Goal: Navigation & Orientation: Find specific page/section

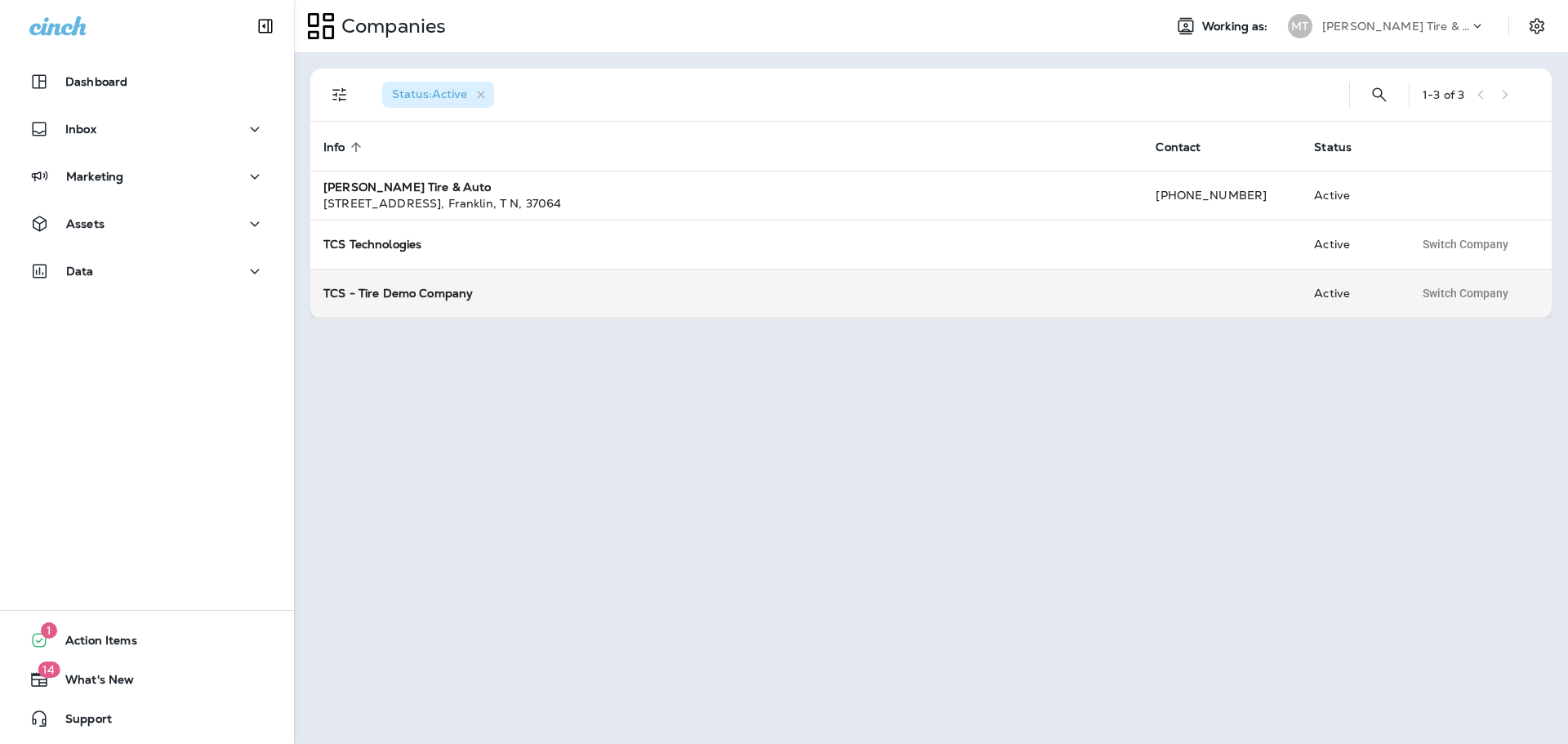
click at [383, 287] on strong "TCS - Tire Demo Company" at bounding box center [398, 292] width 150 height 15
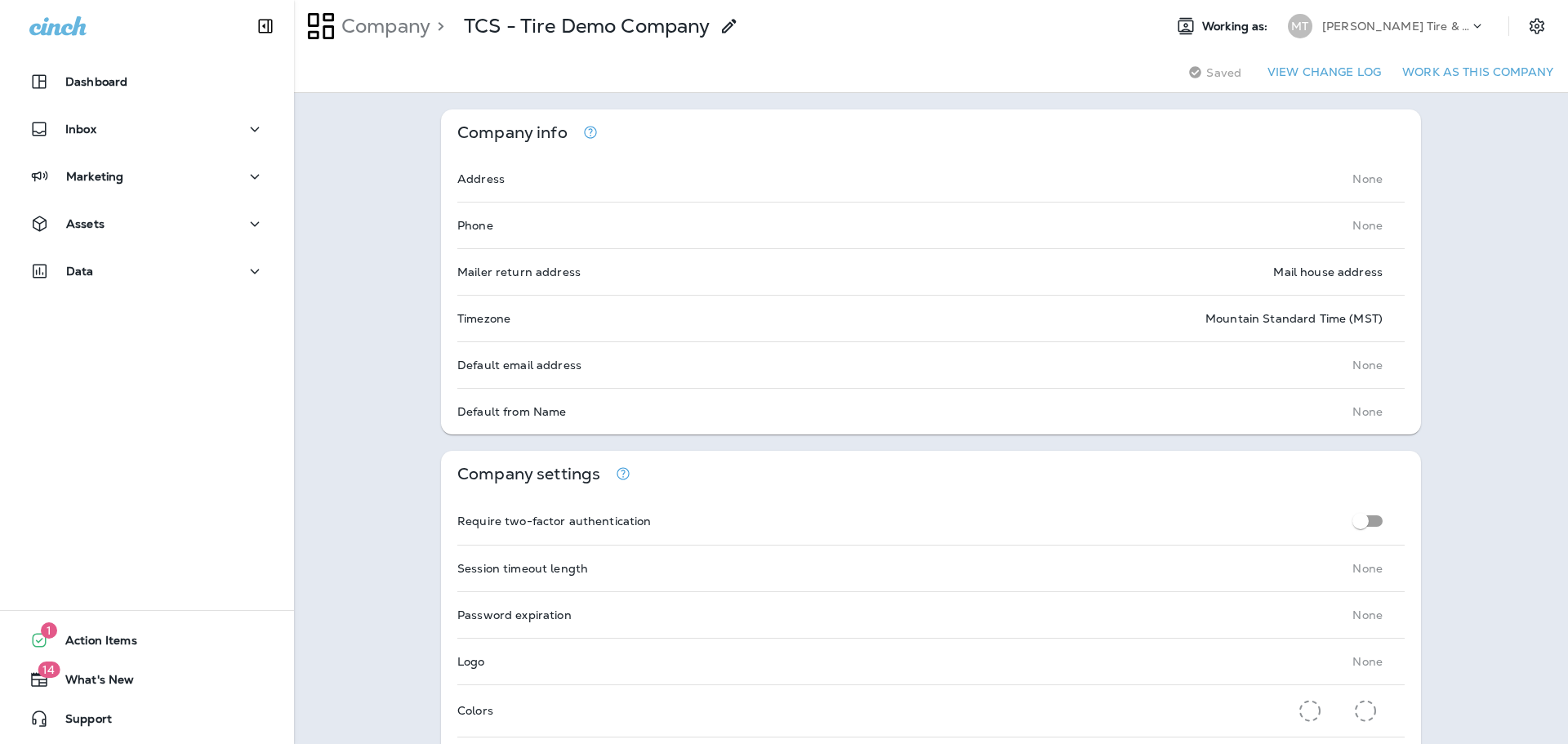
click at [110, 245] on div "Assets" at bounding box center [147, 228] width 294 height 41
click at [111, 281] on div "Data" at bounding box center [147, 272] width 235 height 21
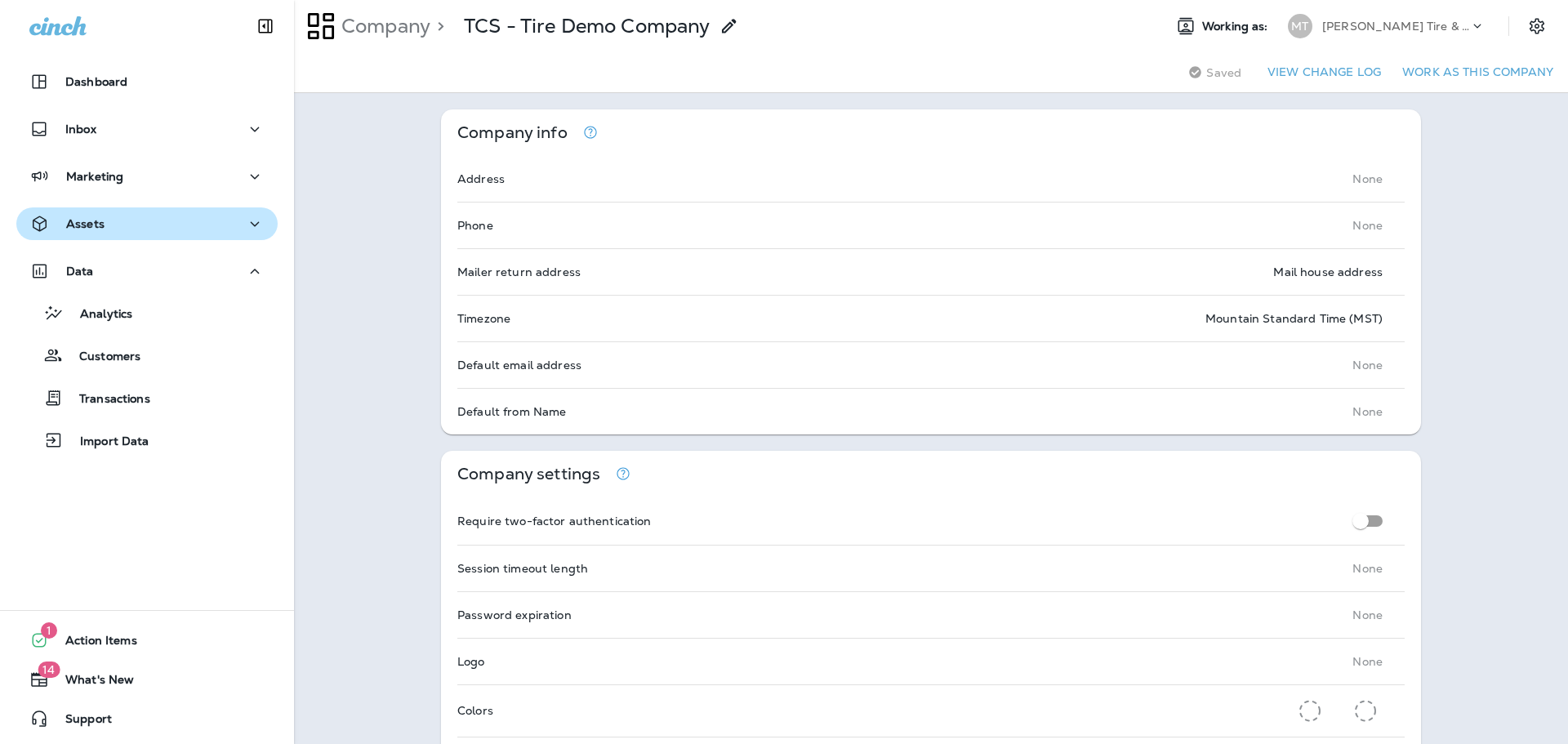
click at [99, 231] on div "Assets" at bounding box center [67, 224] width 75 height 21
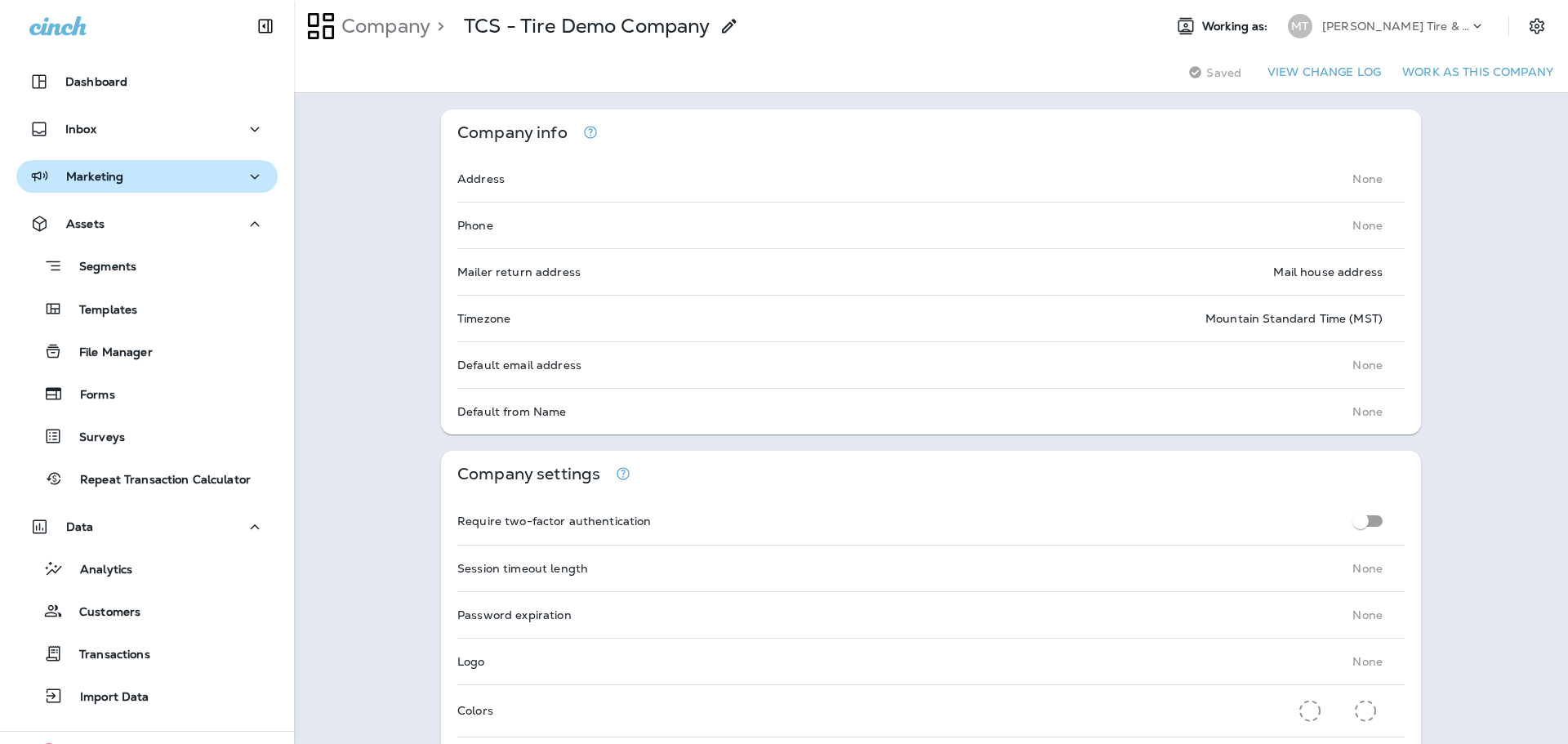
click at [98, 171] on p "Marketing" at bounding box center [94, 176] width 57 height 13
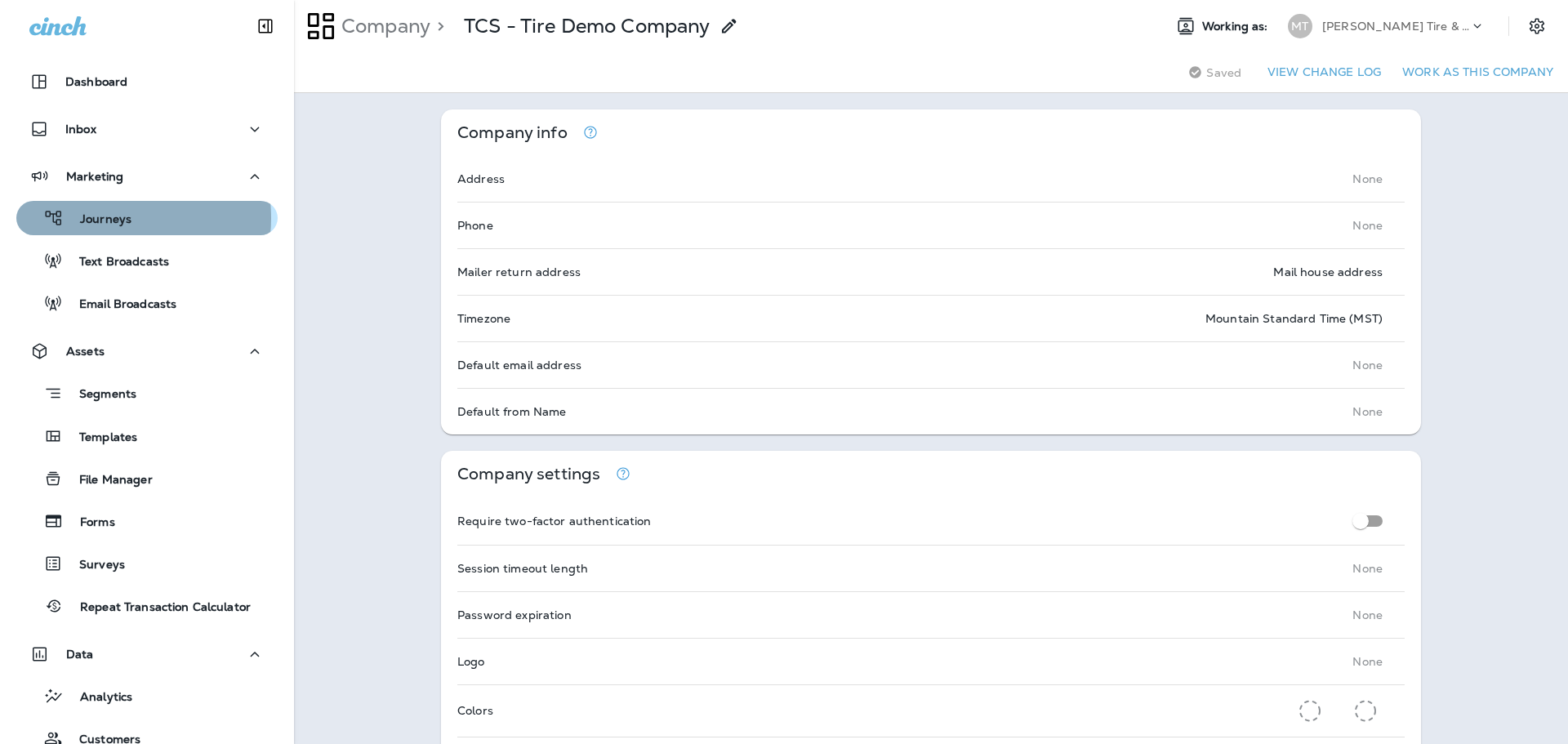
click at [108, 218] on p "Journeys" at bounding box center [98, 221] width 67 height 16
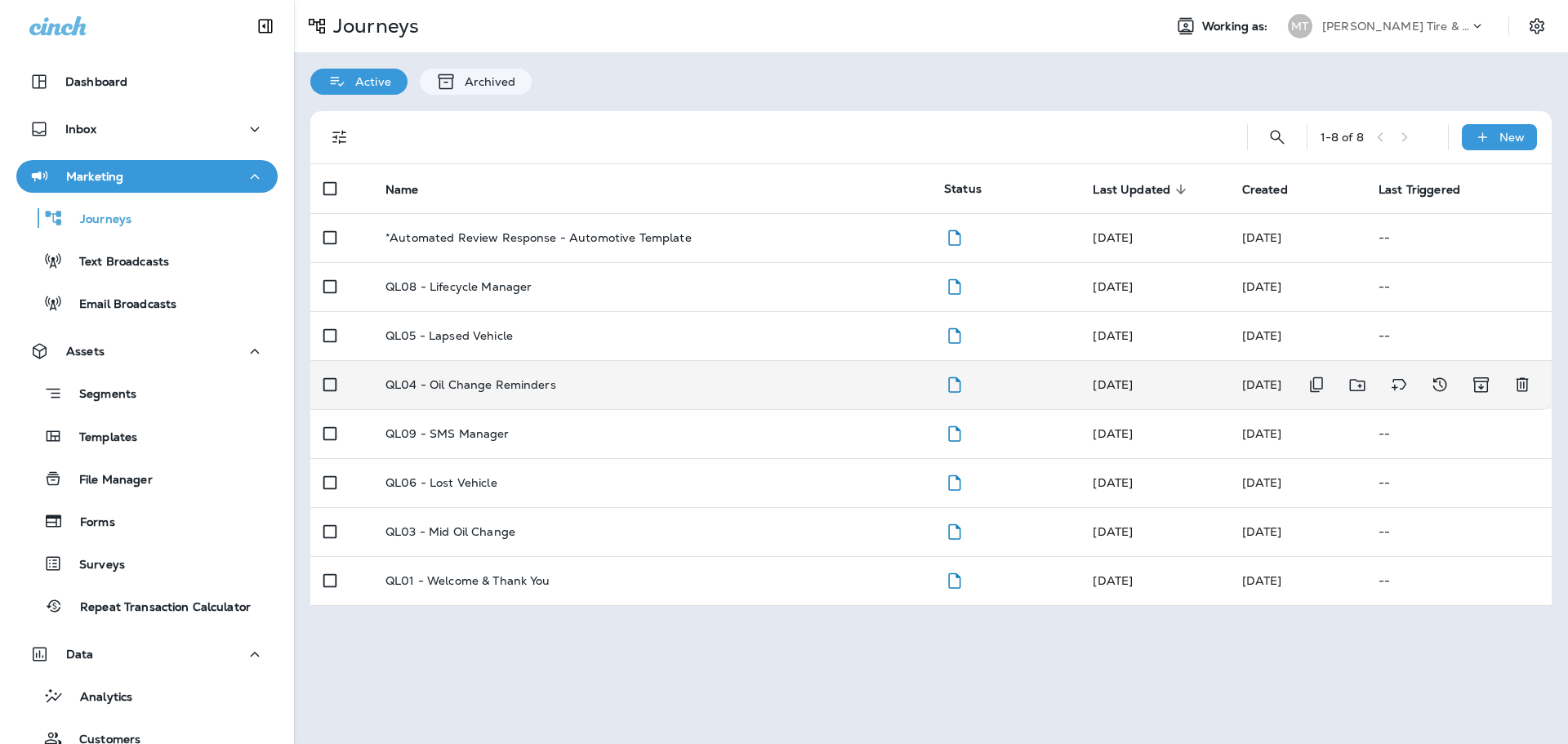
click at [506, 388] on p "QL04 - Oil Change Reminders" at bounding box center [470, 384] width 170 height 13
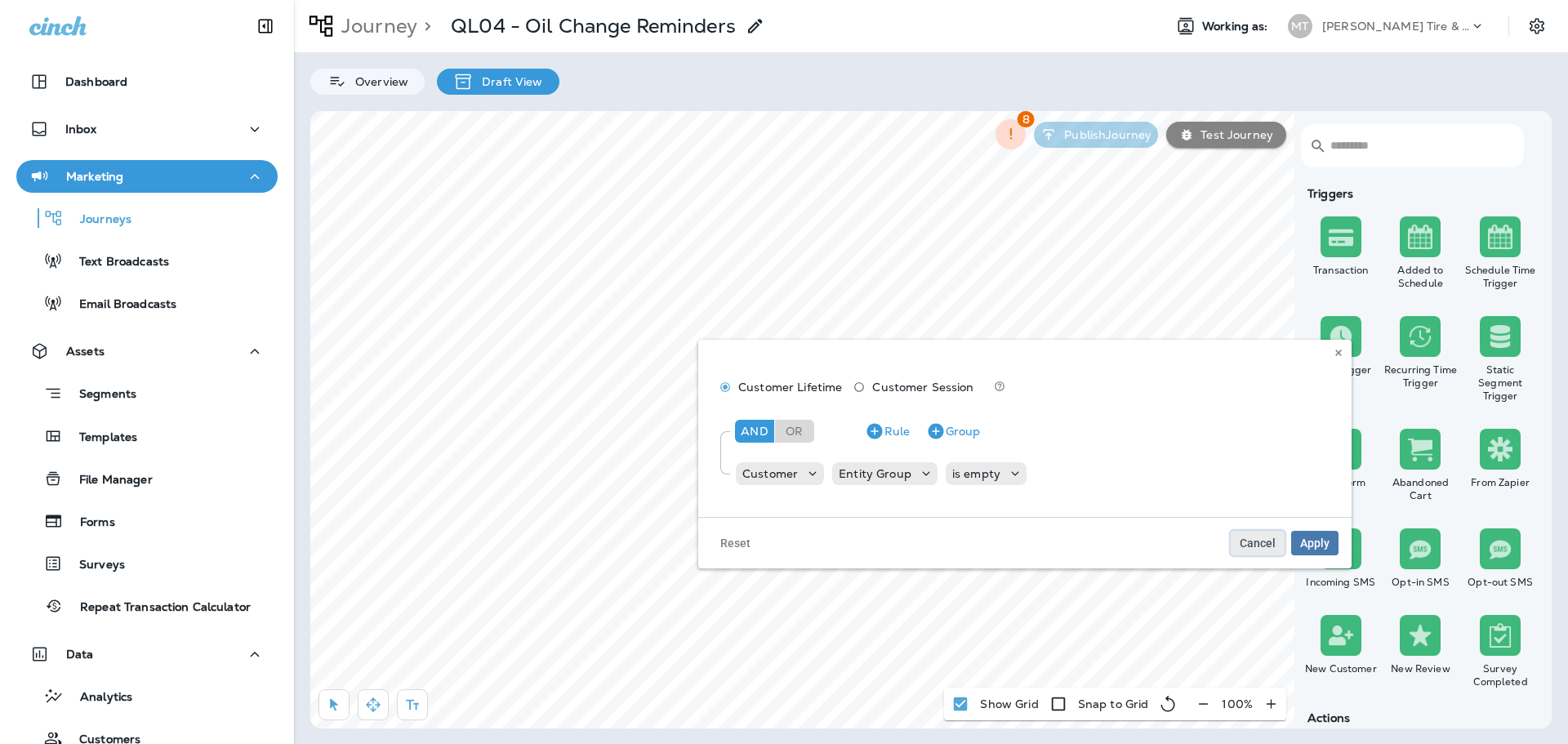
click at [1256, 540] on span "Cancel" at bounding box center [1258, 542] width 36 height 11
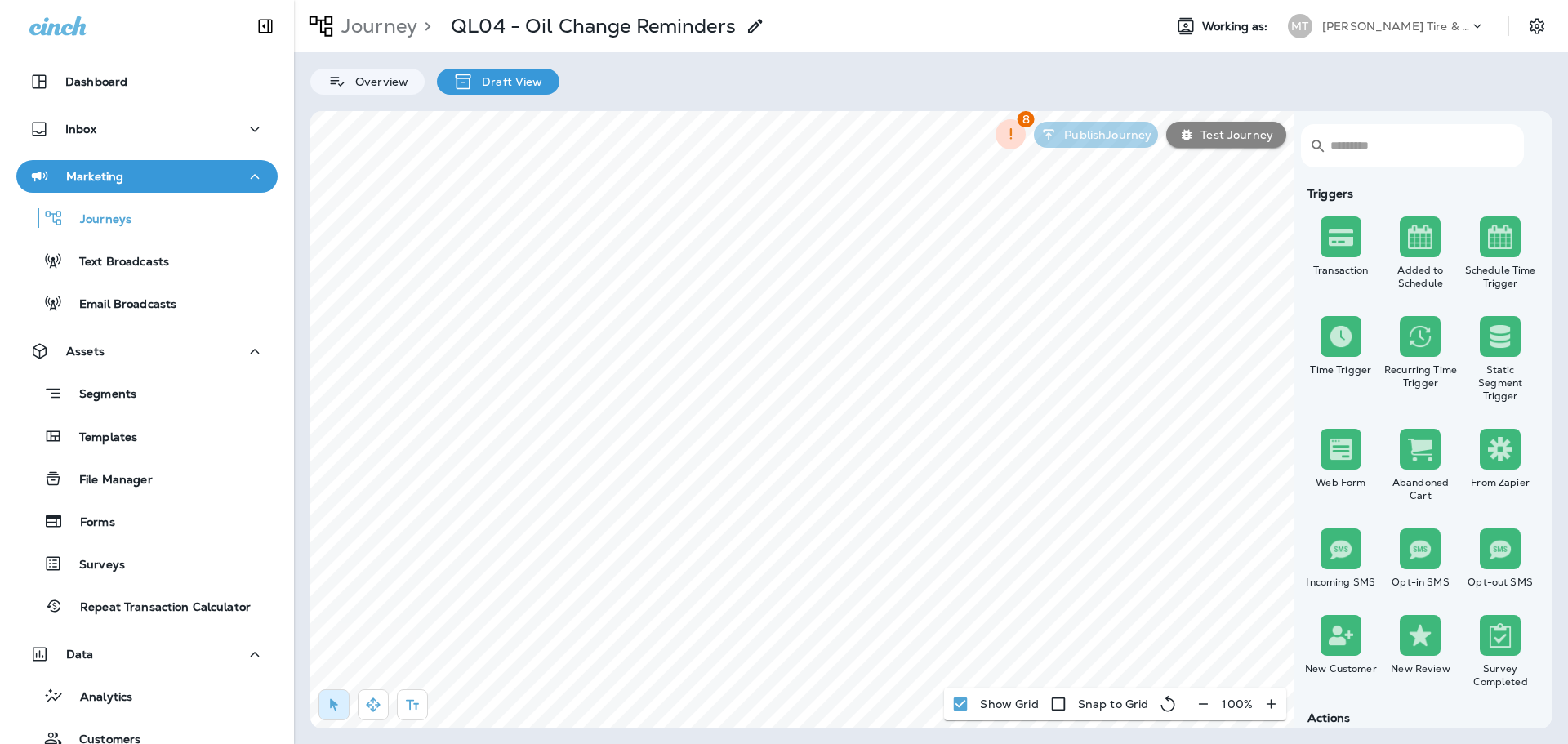
click at [1411, 31] on p "Moody's Tire & Auto" at bounding box center [1396, 26] width 147 height 13
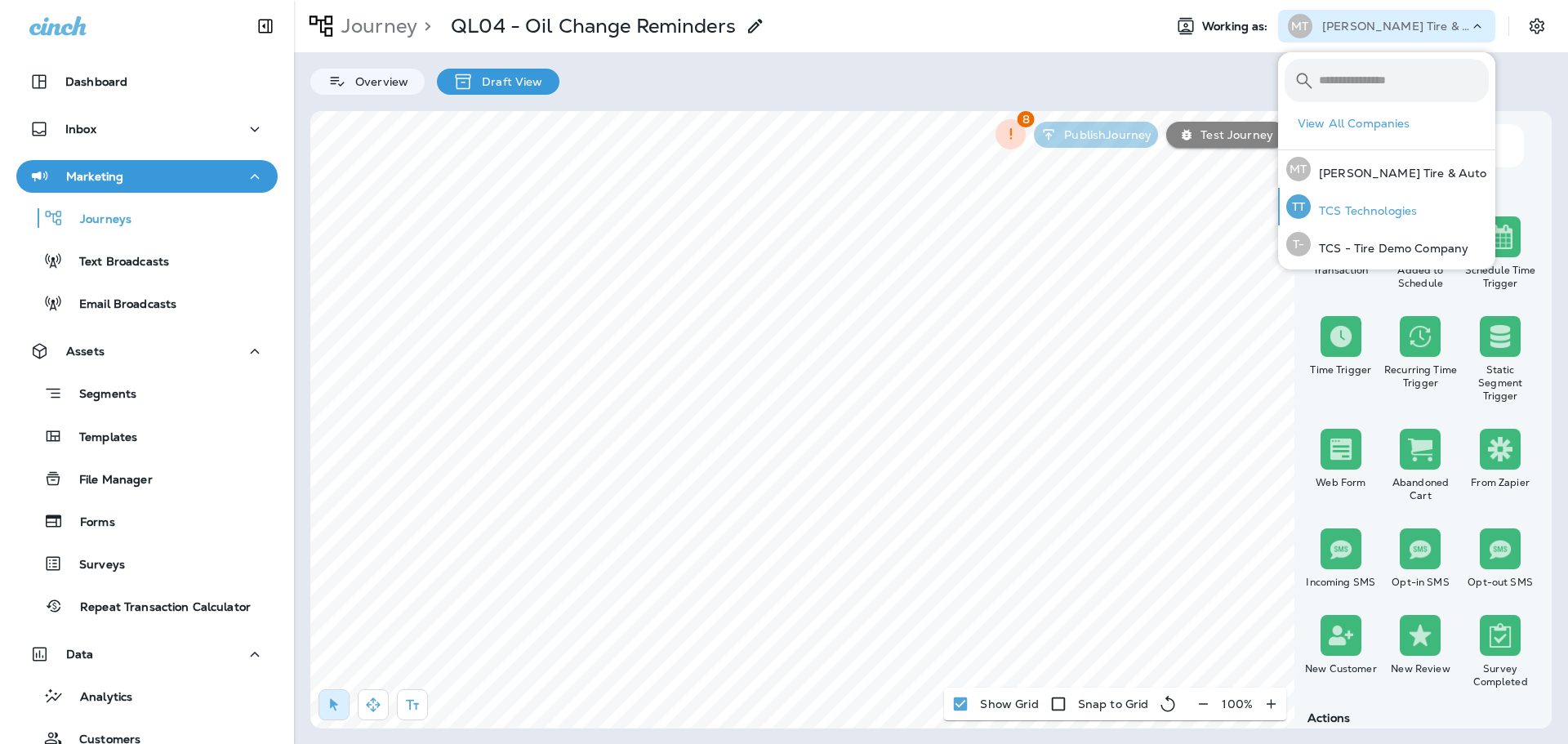
click at [1370, 209] on p "TCS Technologies" at bounding box center [1364, 210] width 106 height 13
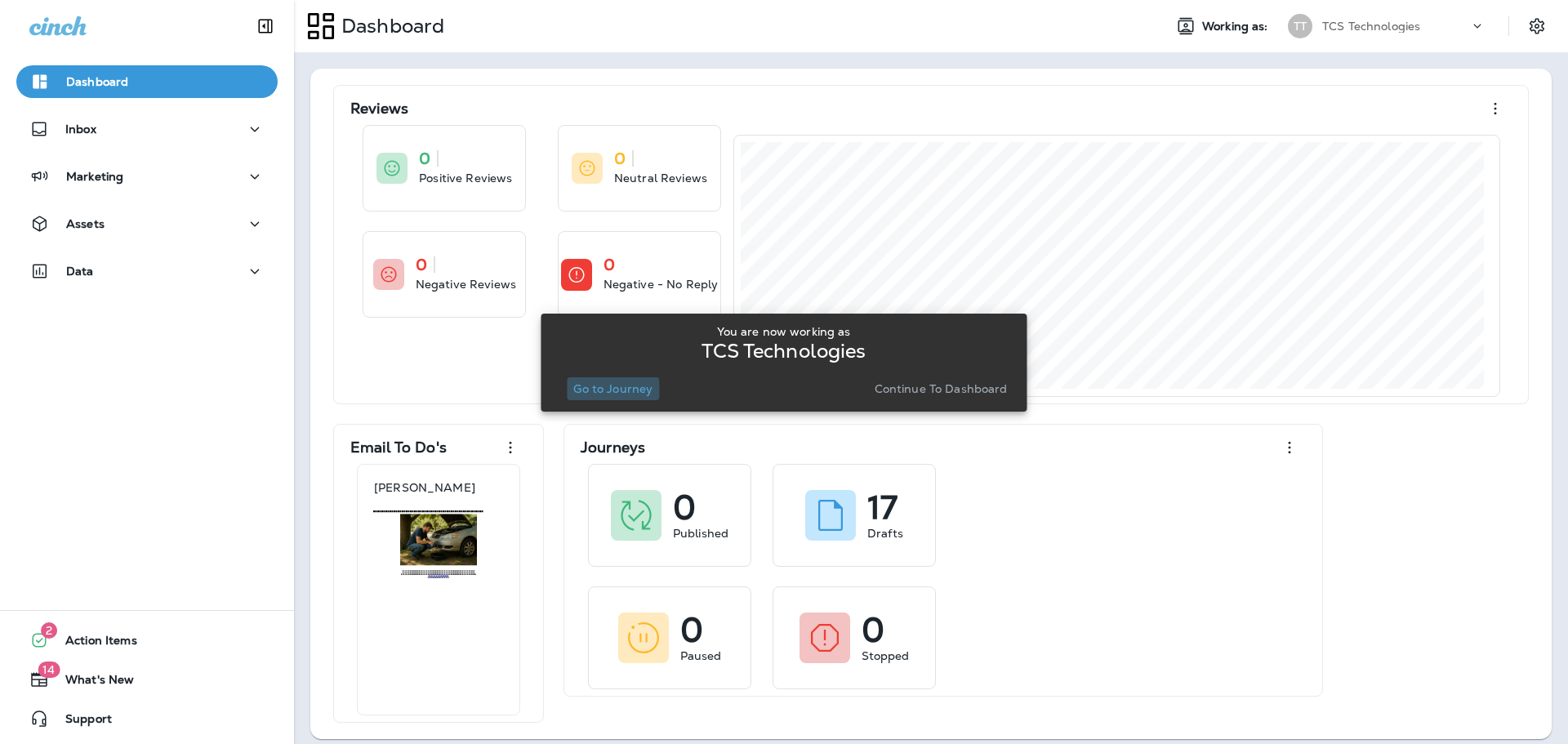
click at [587, 393] on p "Go to Journey" at bounding box center [613, 388] width 80 height 13
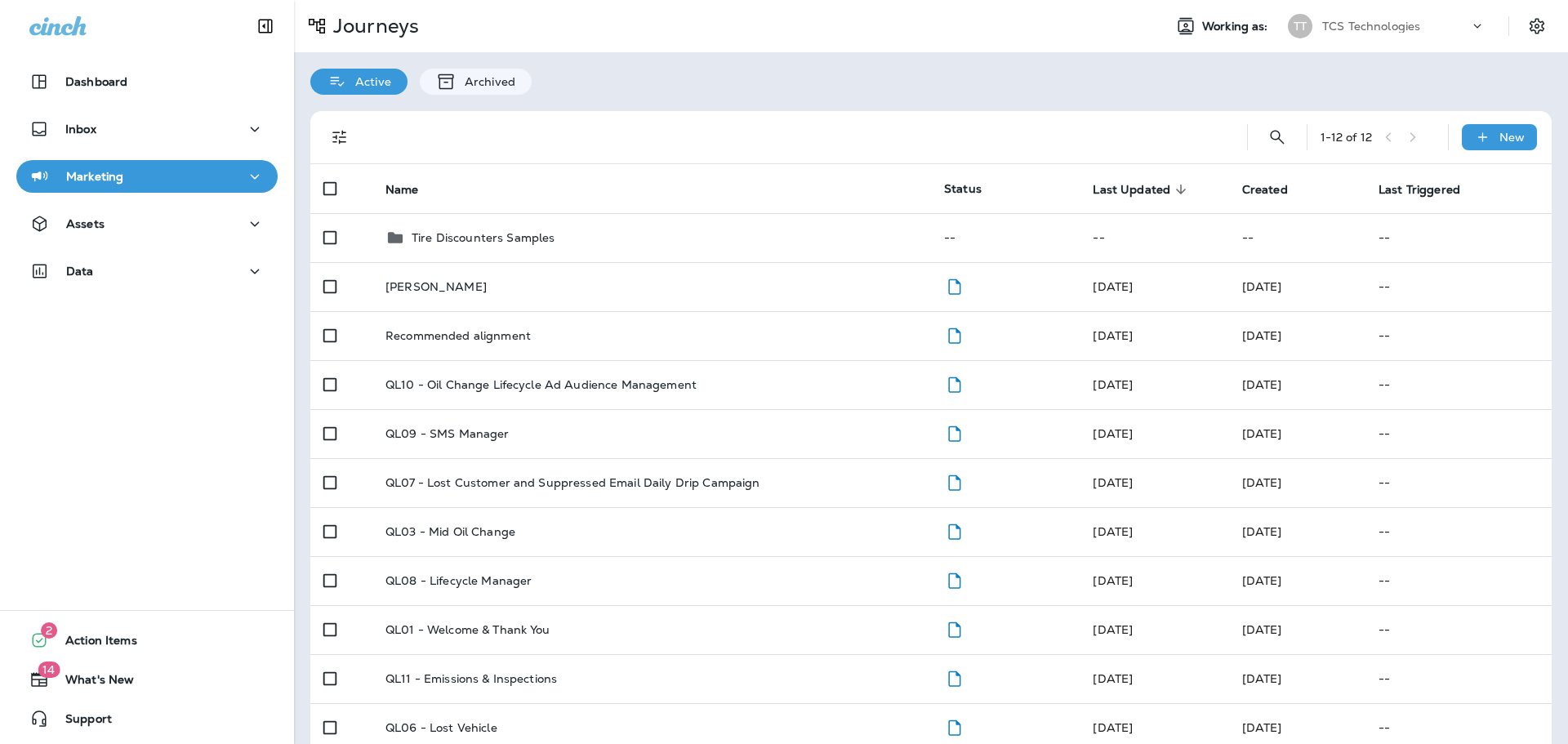
click at [1385, 28] on p "TCS Technologies" at bounding box center [1371, 26] width 98 height 13
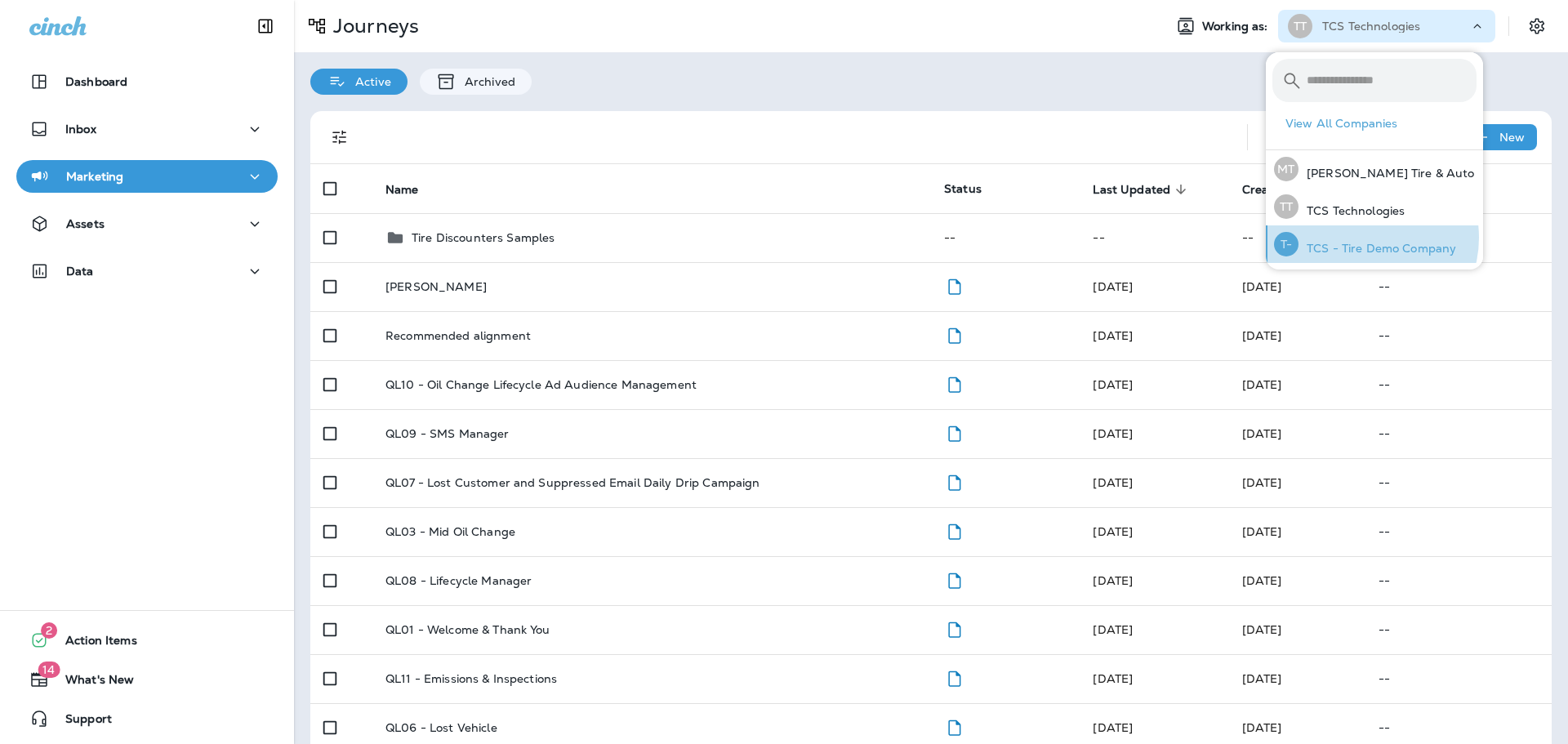
click at [1366, 238] on div "T- TCS - Tire Demo Company" at bounding box center [1365, 244] width 195 height 37
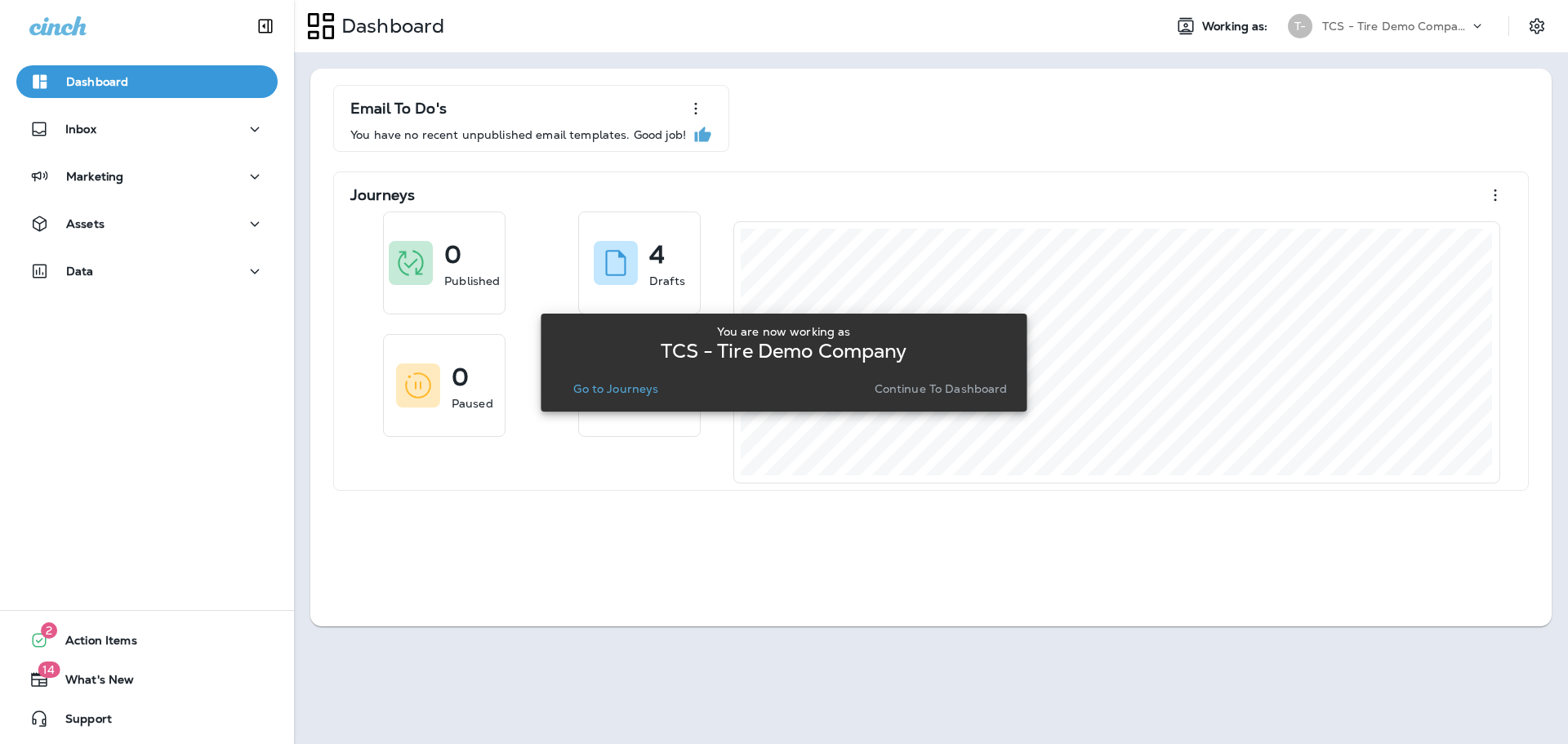
click at [627, 392] on p "Go to Journeys" at bounding box center [616, 388] width 85 height 13
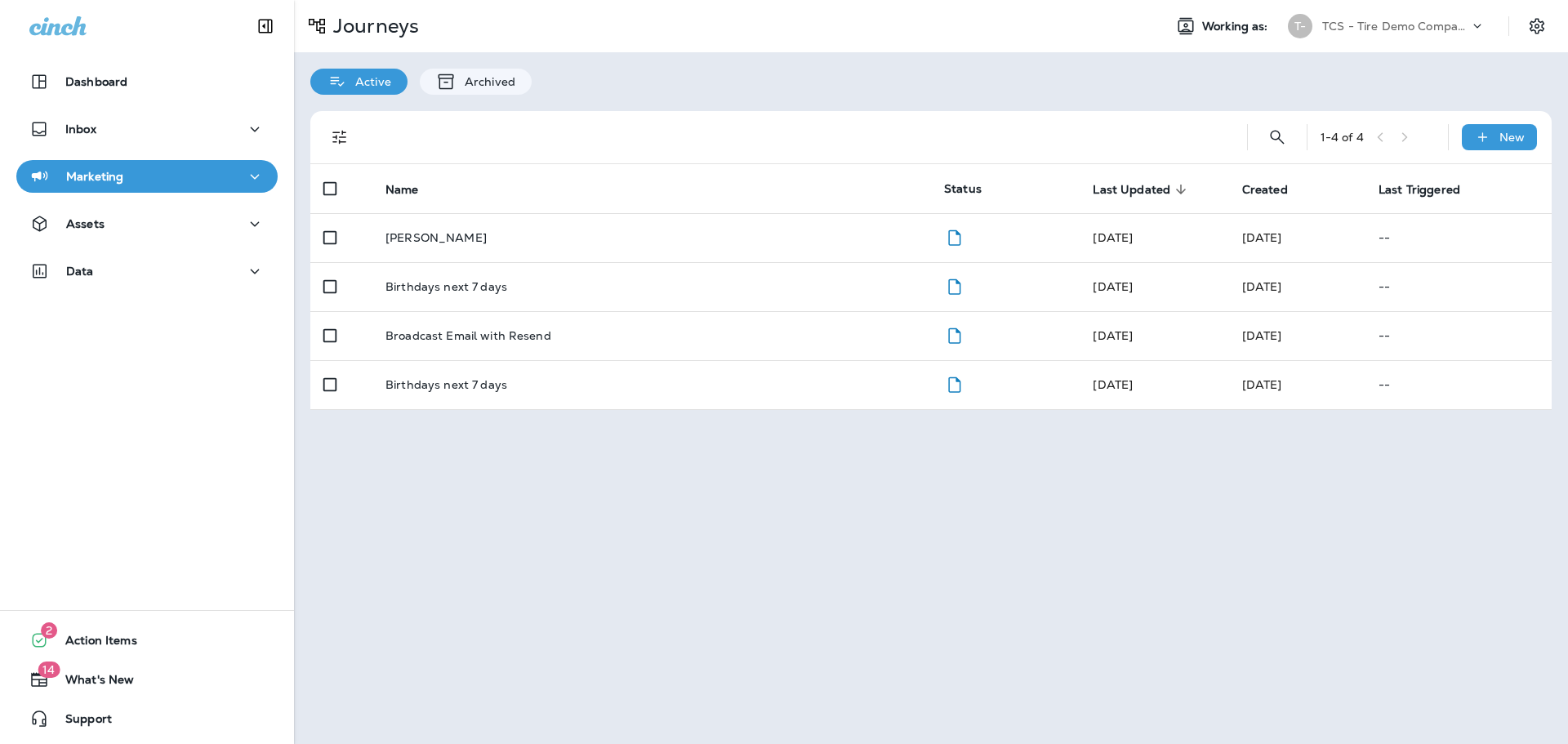
click at [1443, 25] on p "TCS - Tire Demo Company" at bounding box center [1396, 26] width 147 height 13
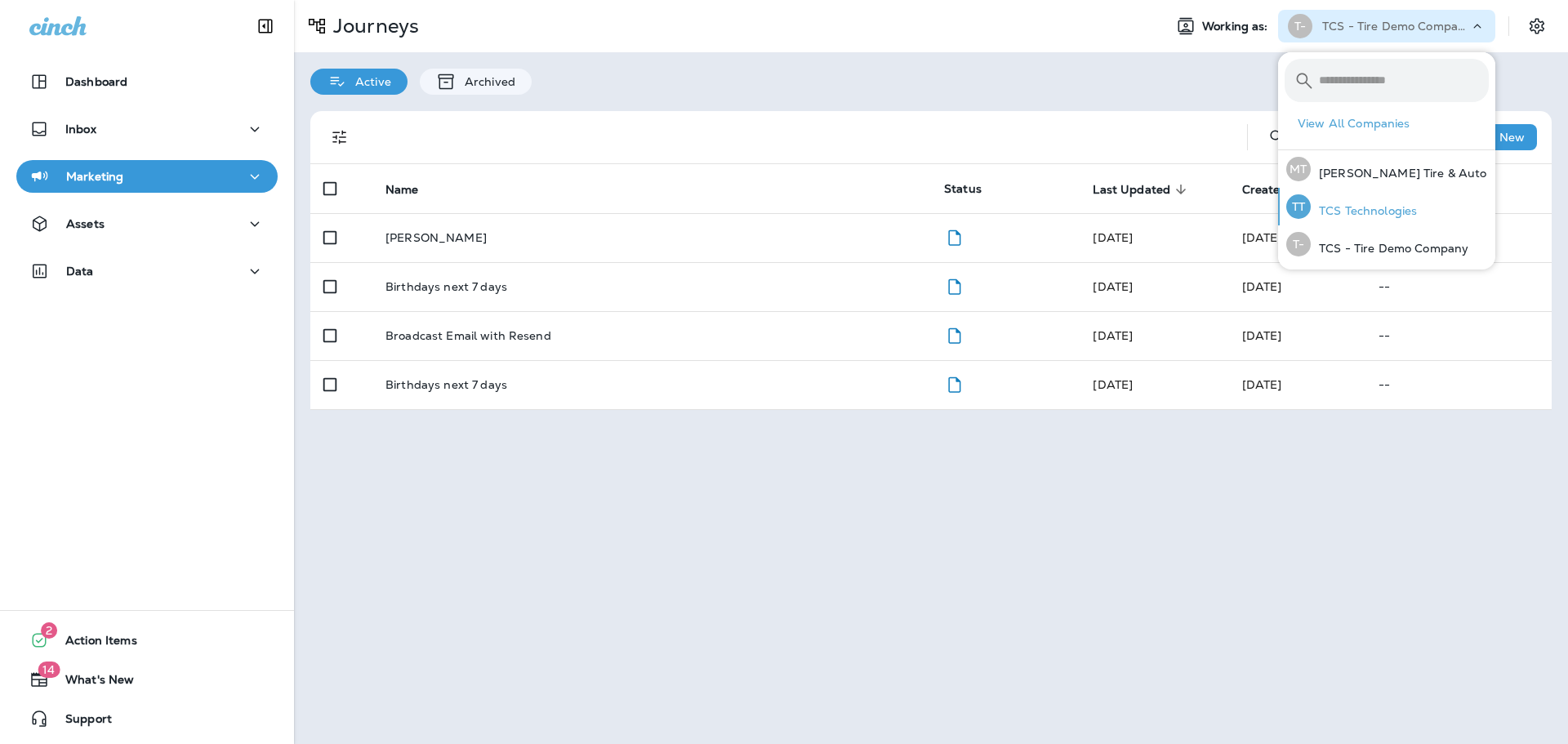
click at [1387, 202] on div "TT TCS Technologies" at bounding box center [1352, 206] width 144 height 37
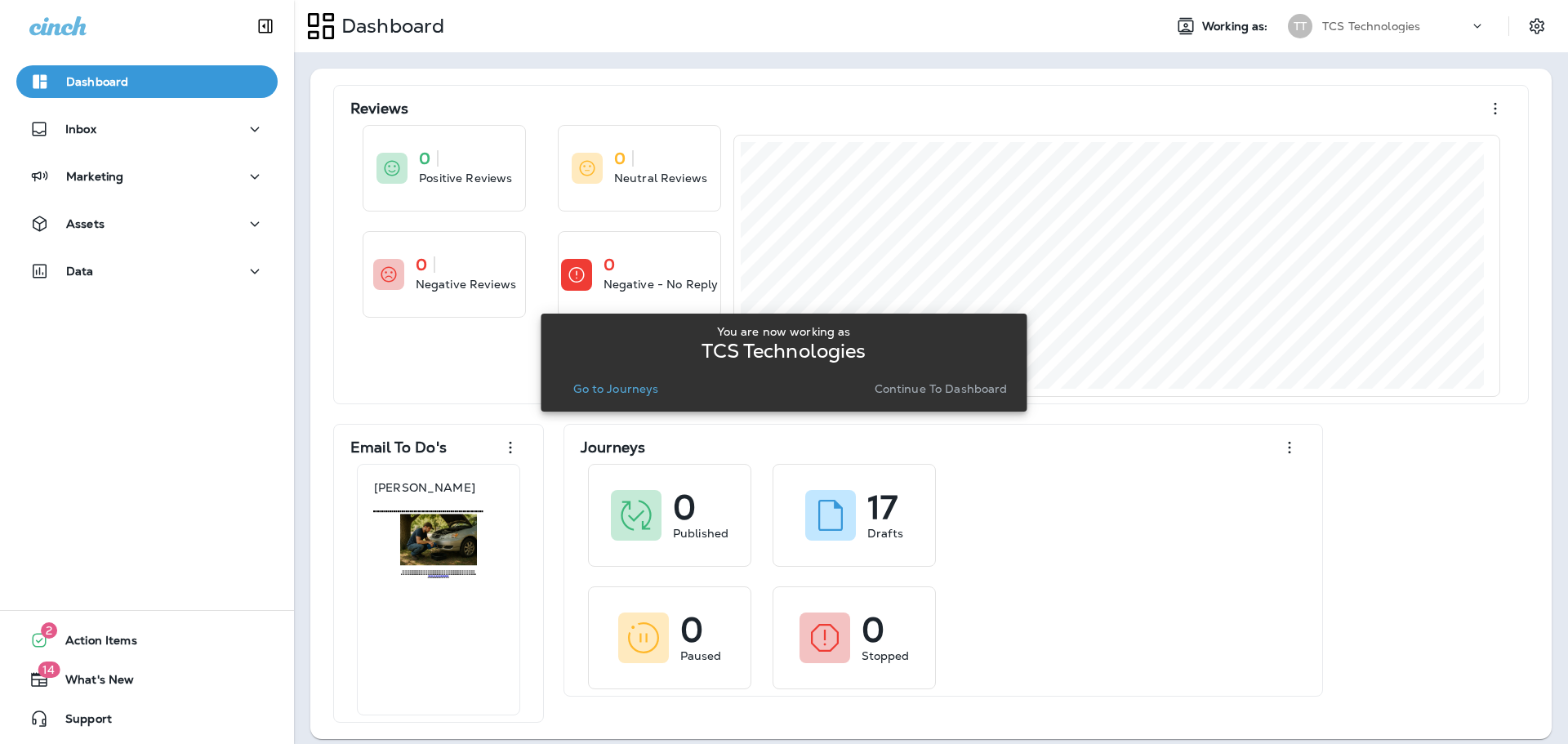
click at [635, 383] on p "Go to Journeys" at bounding box center [616, 388] width 85 height 13
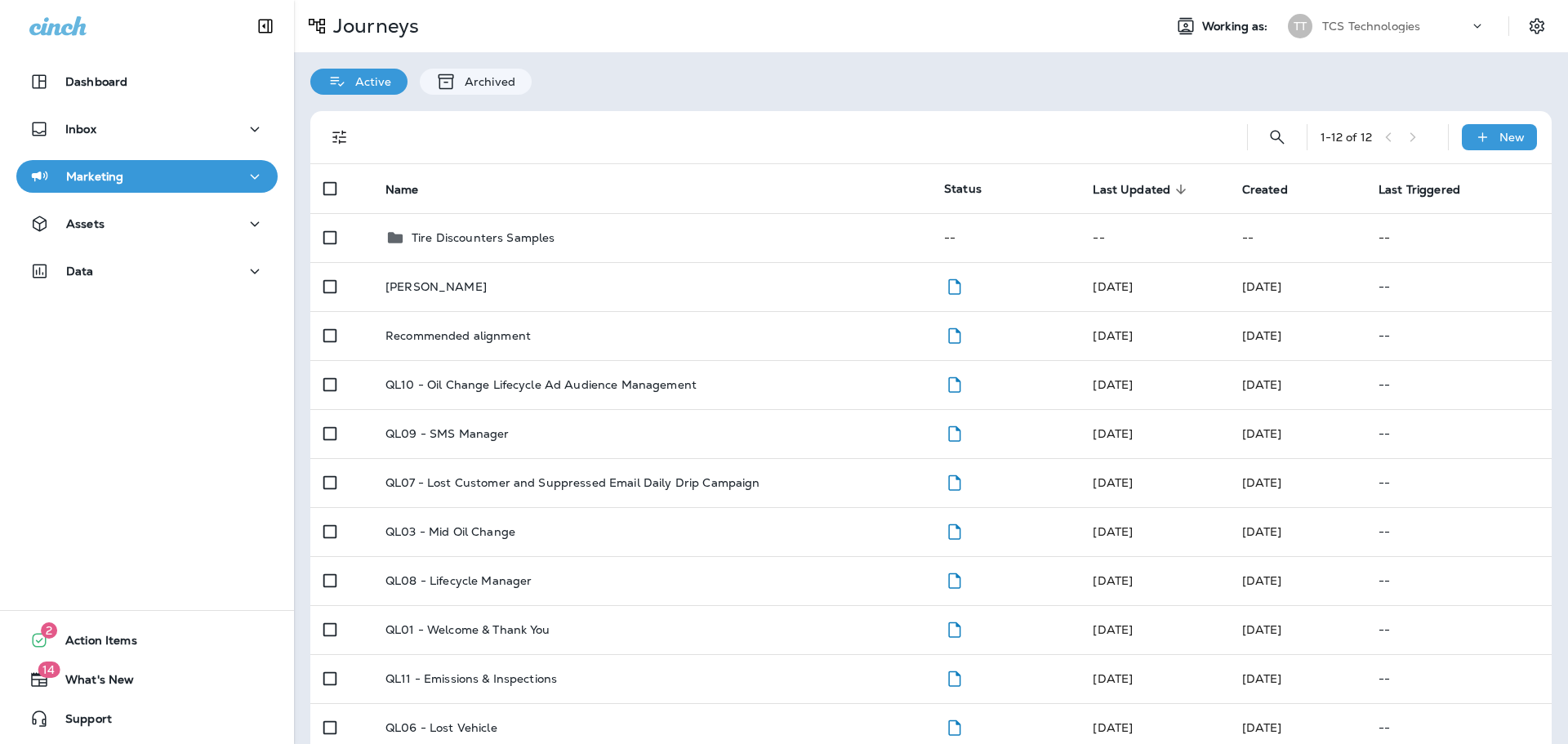
click at [1328, 29] on p "TCS Technologies" at bounding box center [1371, 26] width 98 height 13
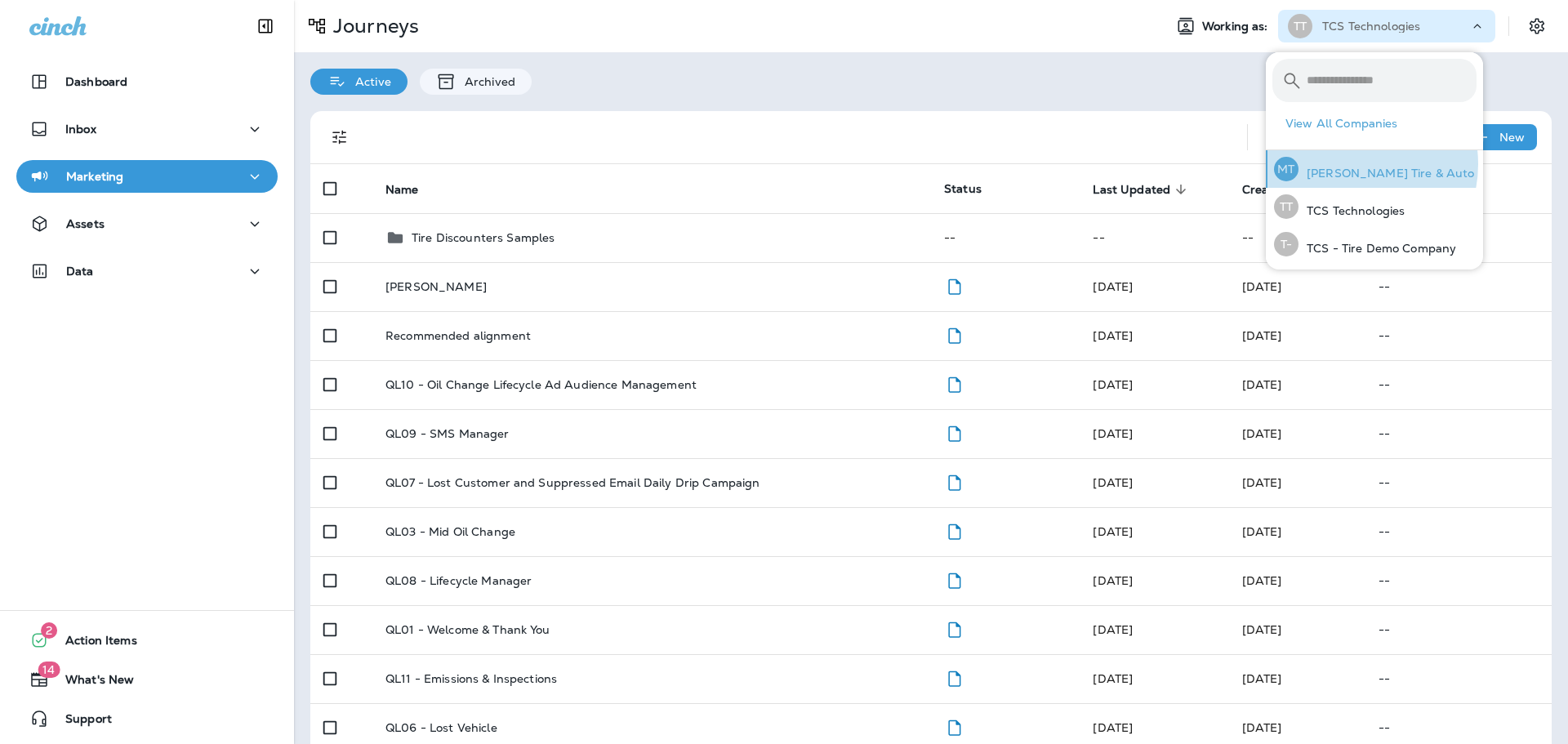
click at [1347, 164] on div "MT Moody's Tire & Auto" at bounding box center [1373, 169] width 214 height 37
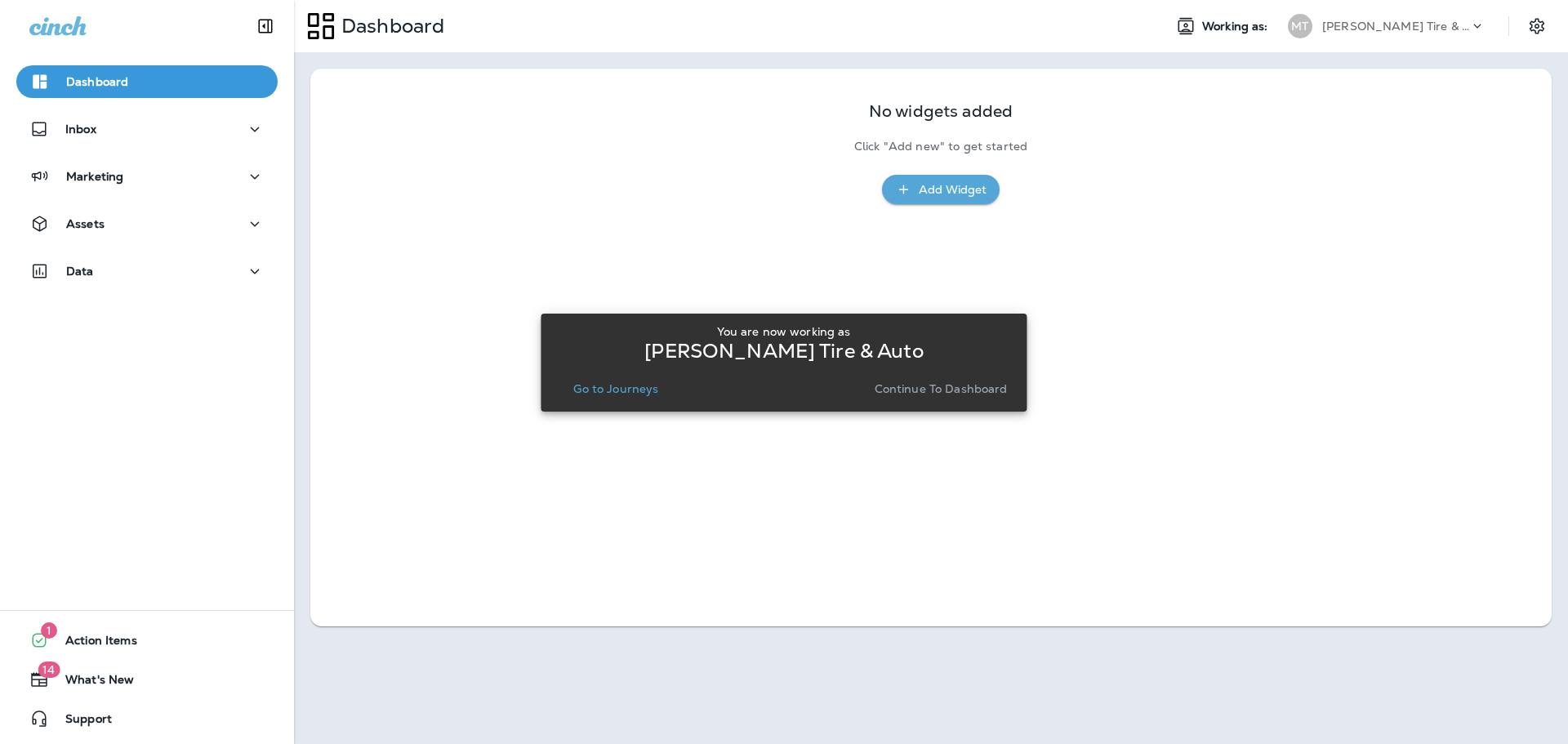
click at [619, 390] on p "Go to Journeys" at bounding box center [616, 388] width 85 height 13
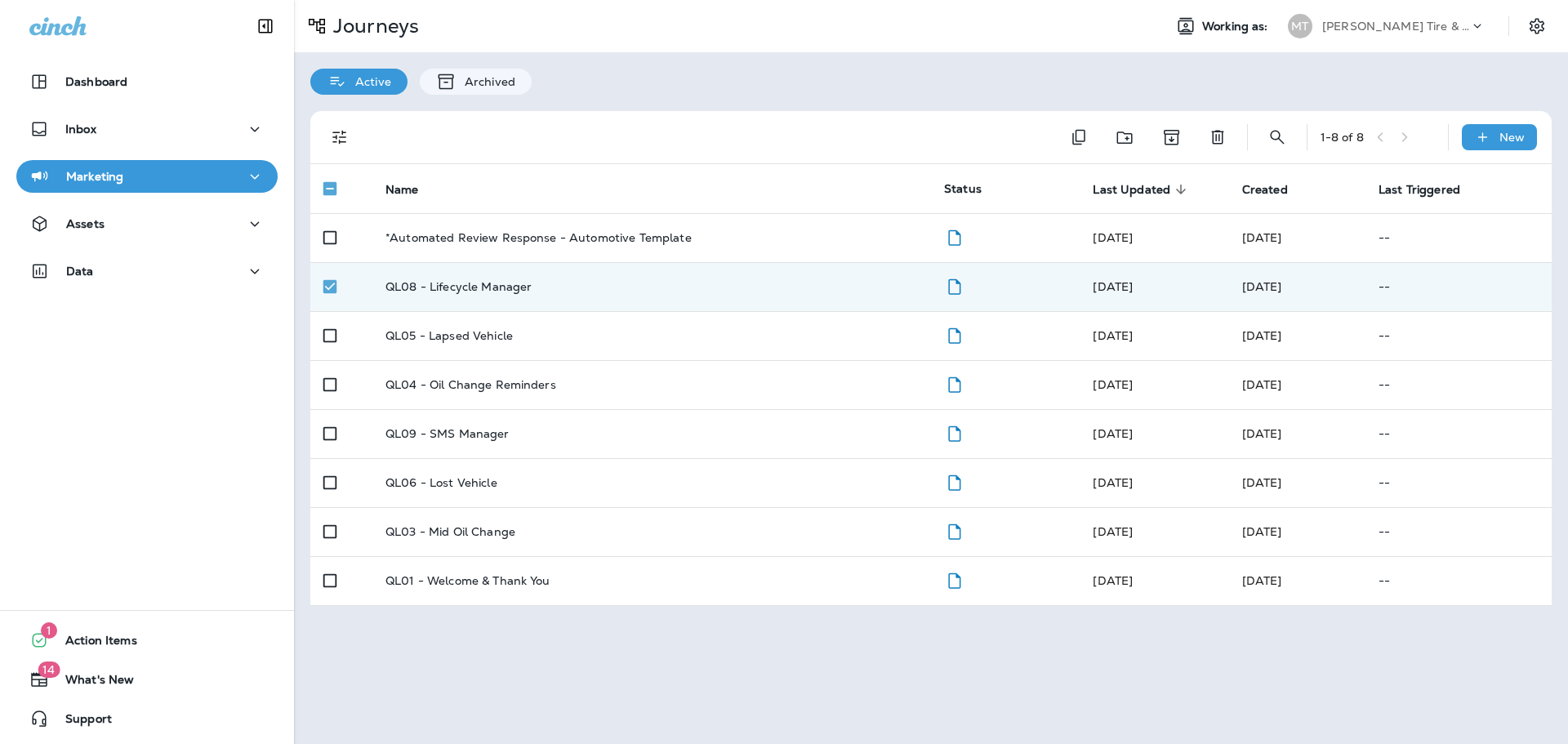
click at [1373, 26] on p "[PERSON_NAME] Tire & Auto" at bounding box center [1396, 26] width 147 height 13
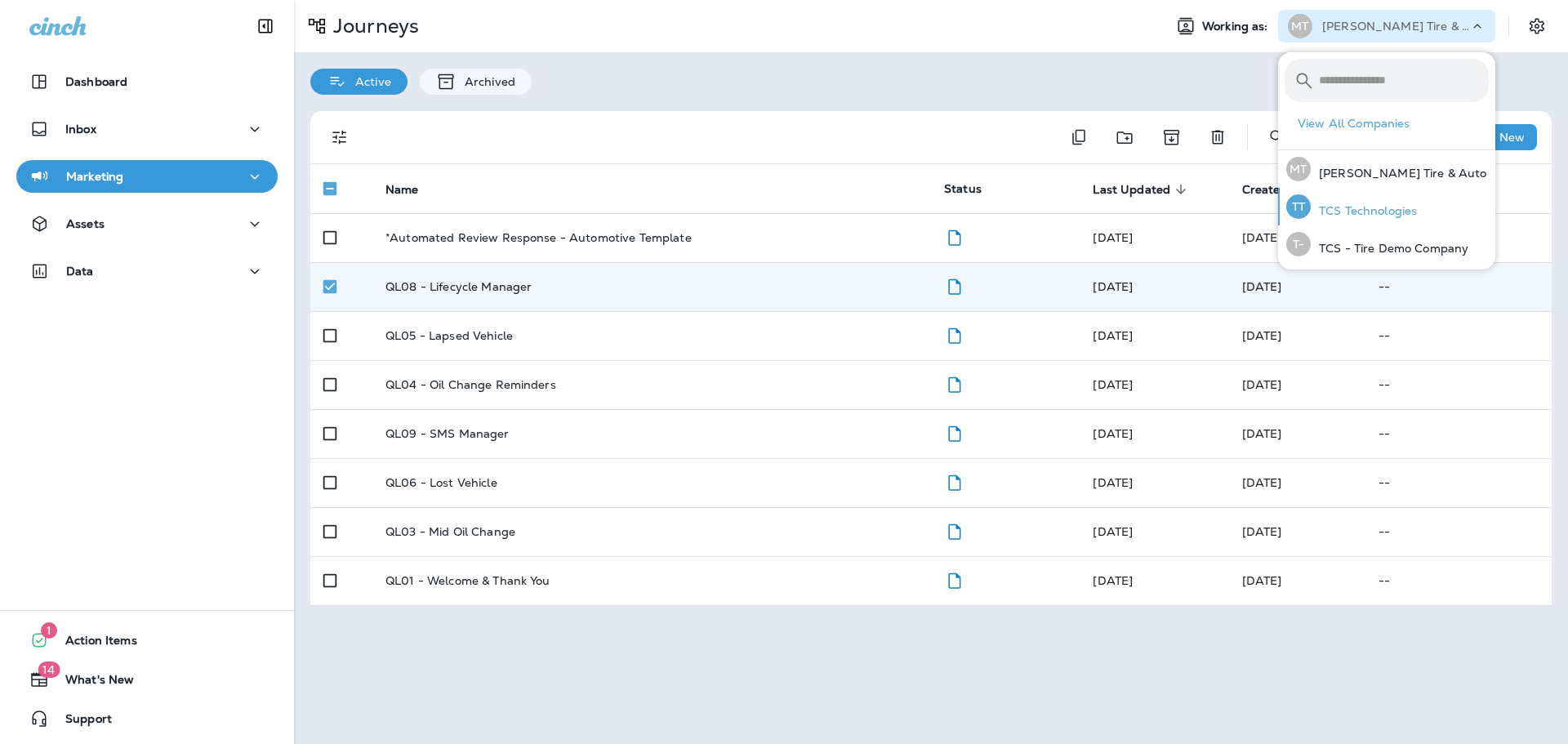
click at [1366, 201] on div "TT TCS Technologies" at bounding box center [1352, 206] width 144 height 37
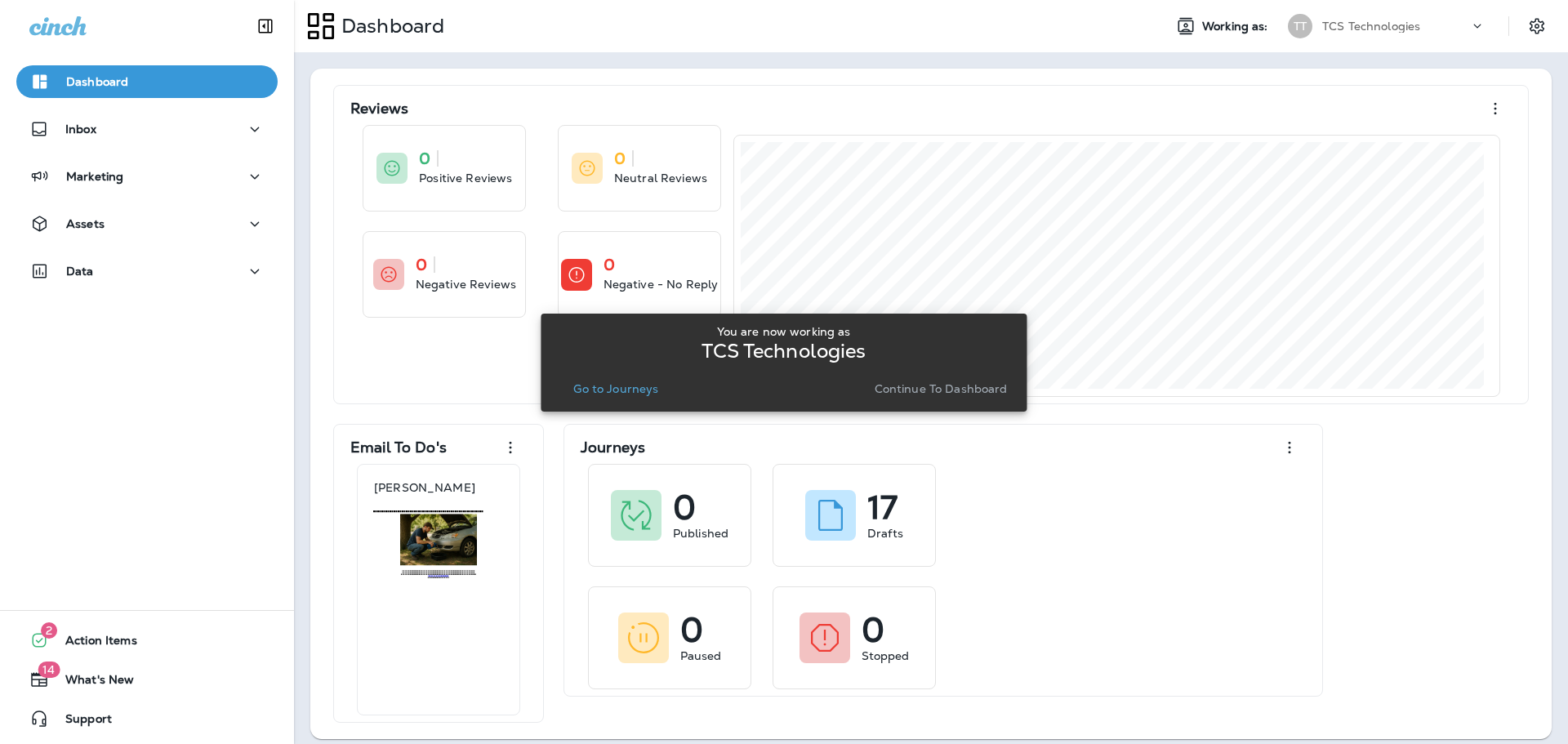
click at [634, 391] on p "Go to Journeys" at bounding box center [616, 388] width 85 height 13
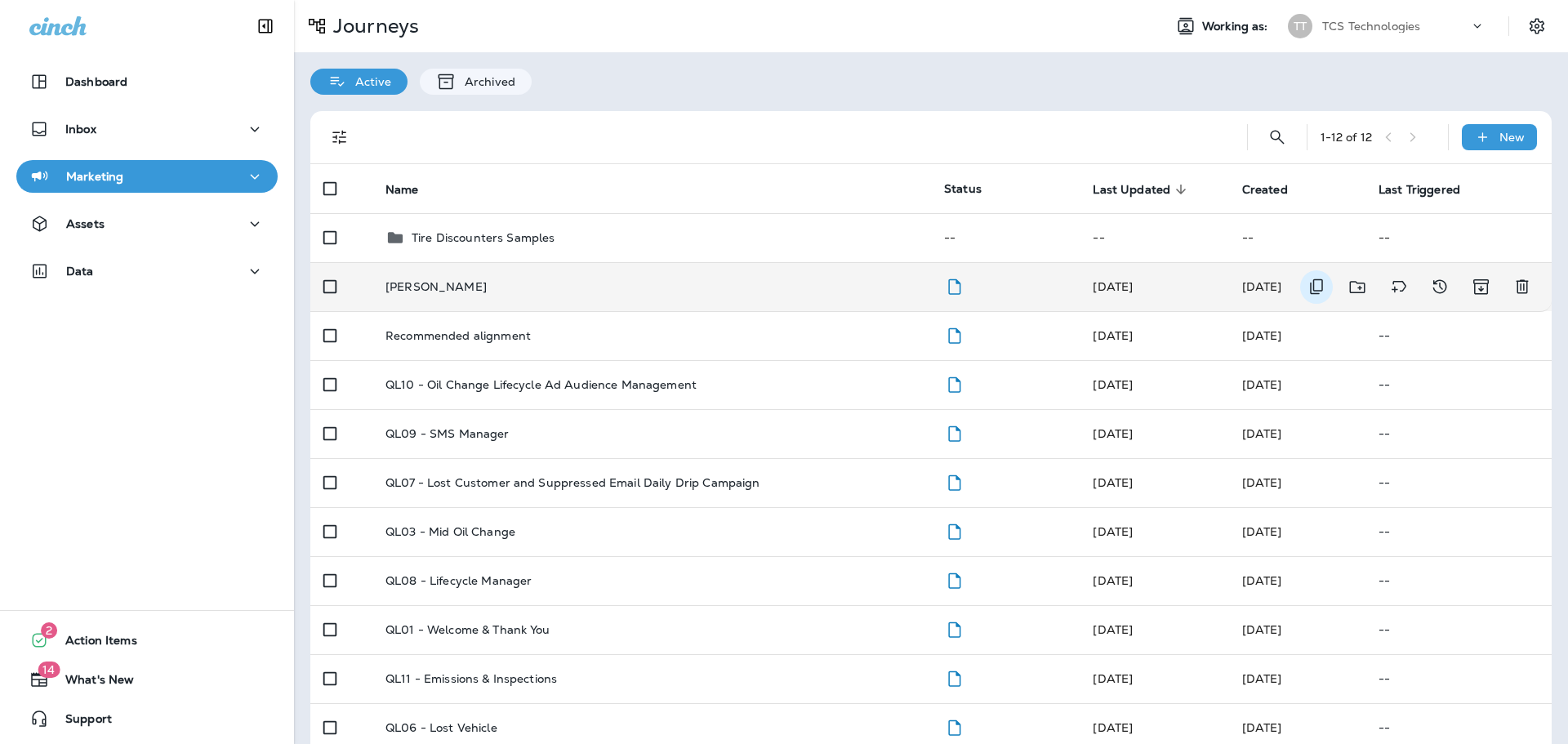
click at [1310, 287] on icon "Duplicate" at bounding box center [1316, 287] width 13 height 16
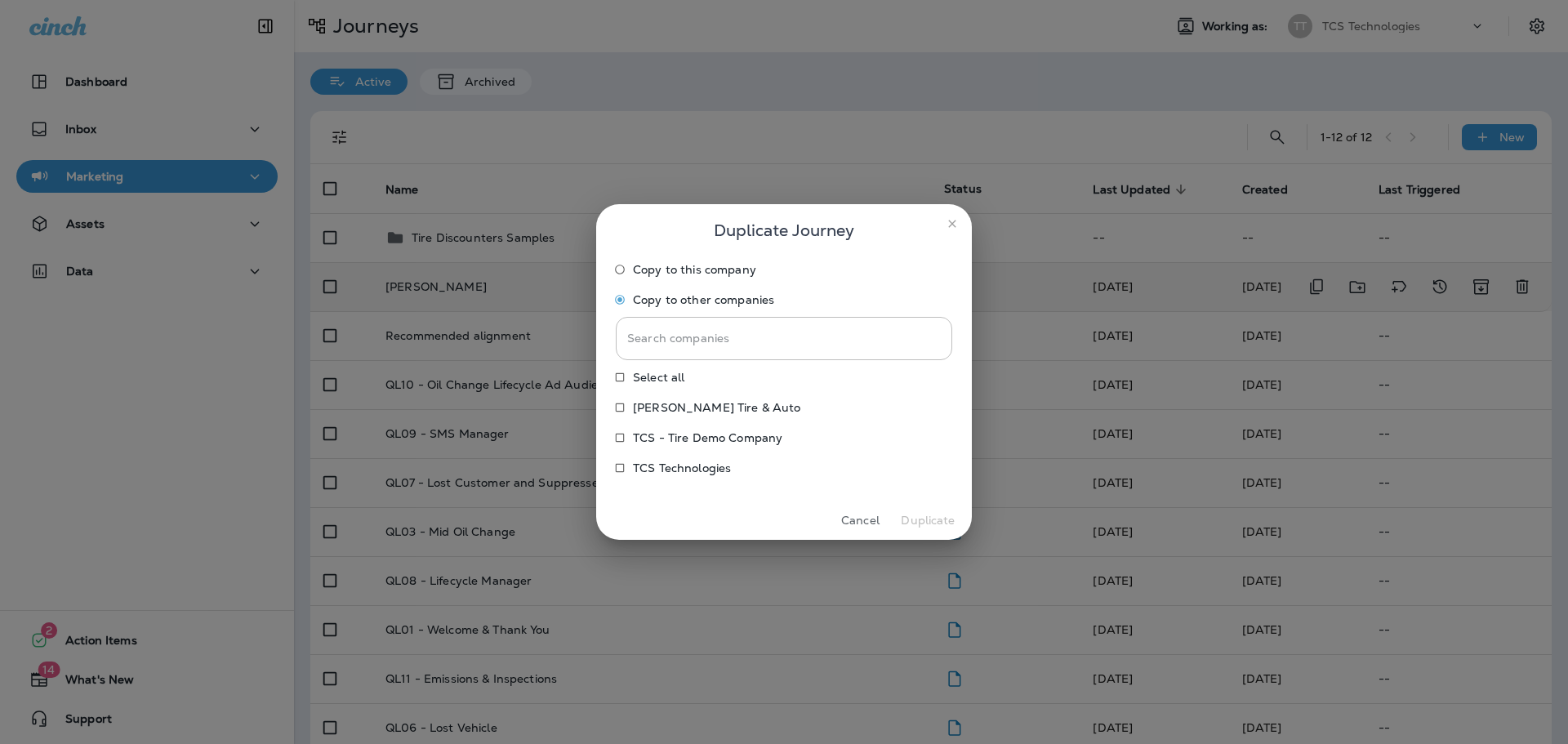
click at [869, 523] on button "Cancel" at bounding box center [860, 520] width 61 height 25
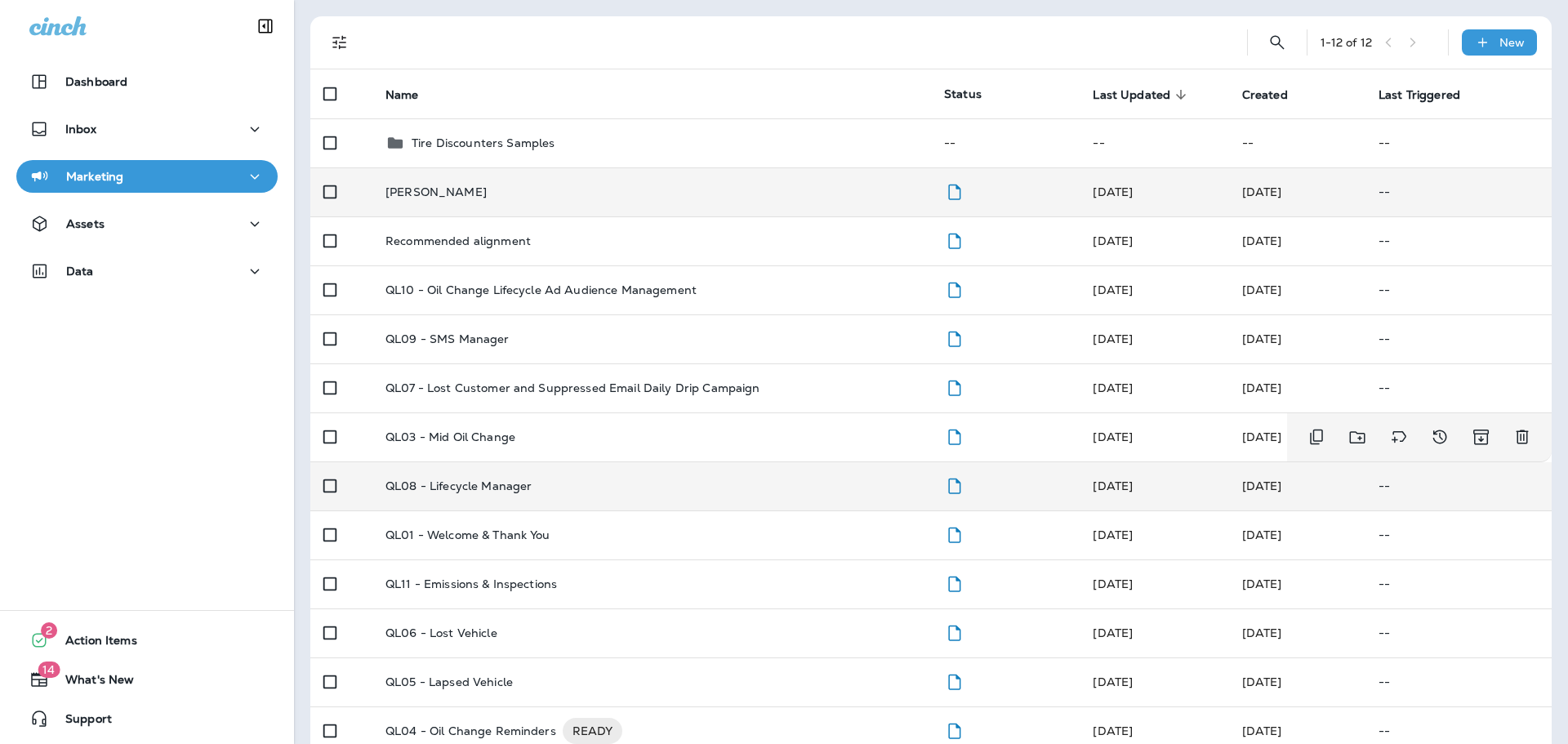
scroll to position [124, 0]
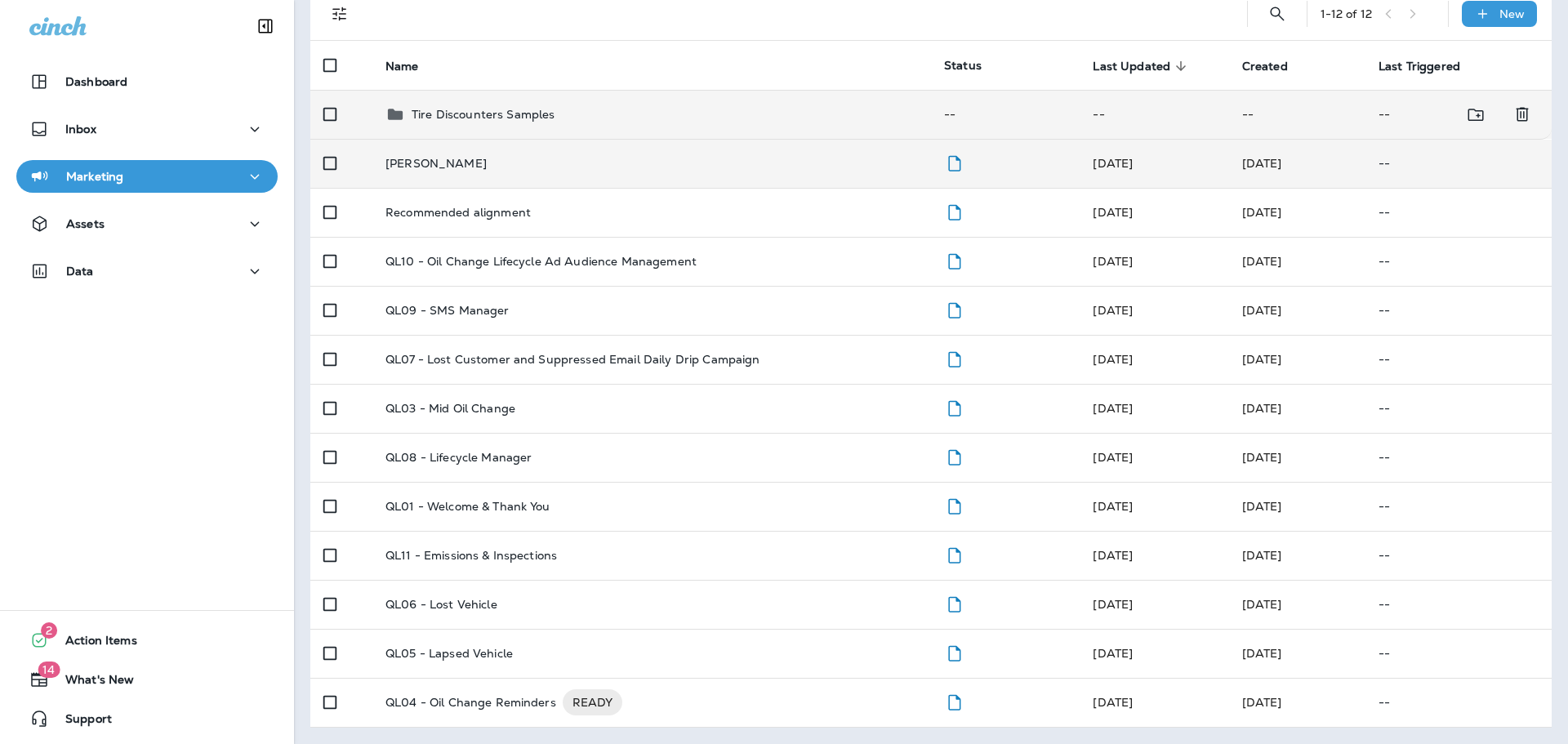
click at [467, 114] on p "Tire Discounters Samples" at bounding box center [483, 114] width 143 height 13
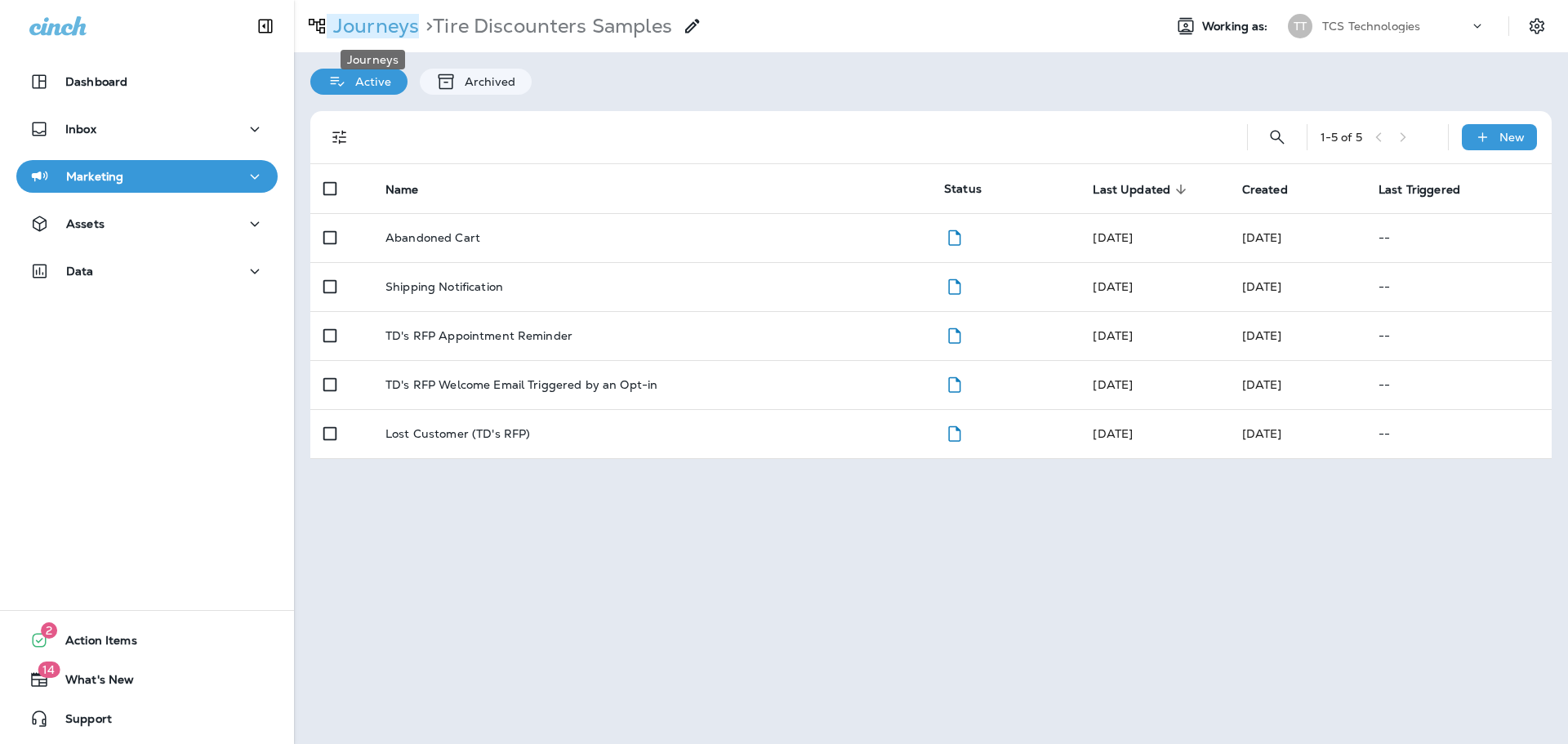
click at [406, 36] on p "Journeys" at bounding box center [373, 26] width 93 height 24
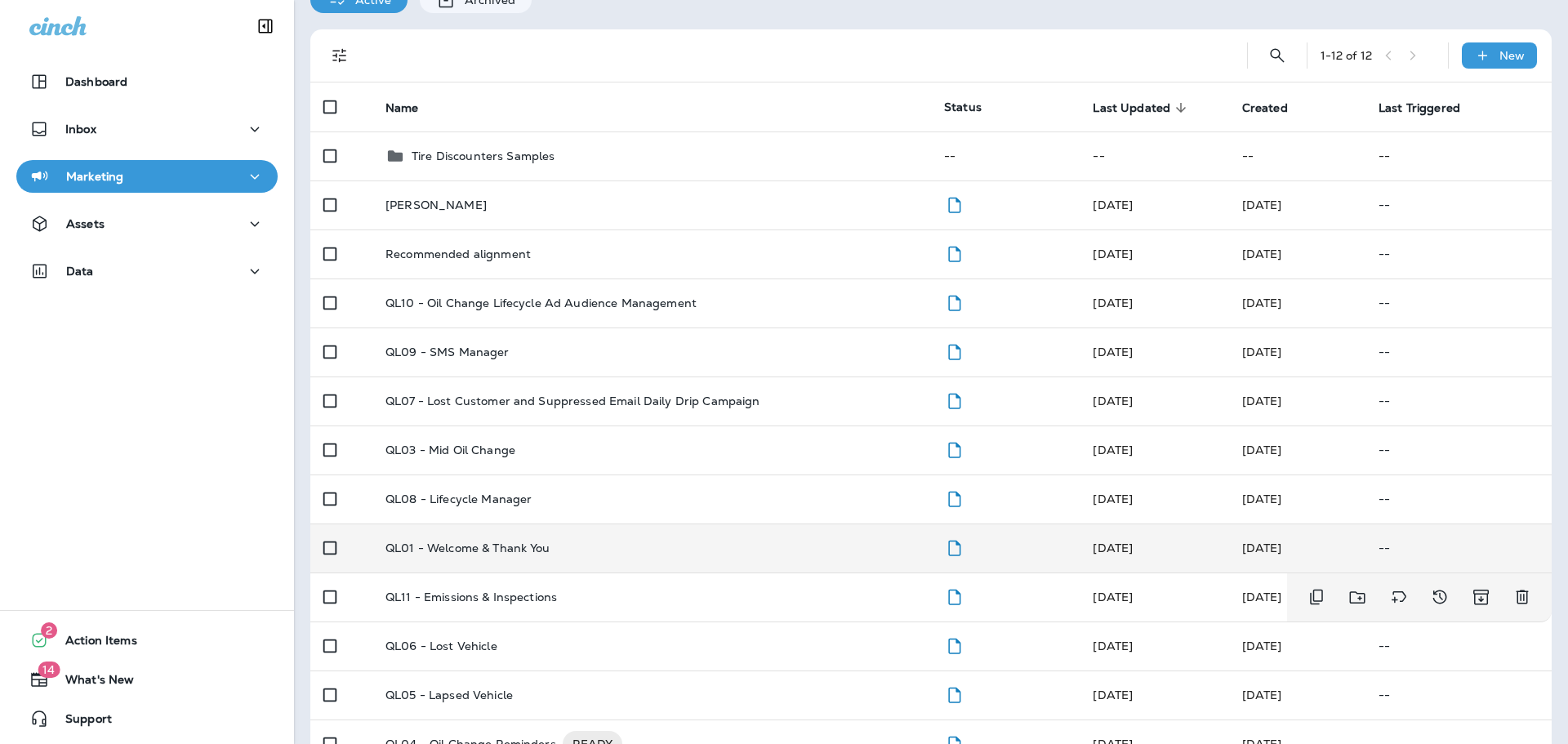
scroll to position [124, 0]
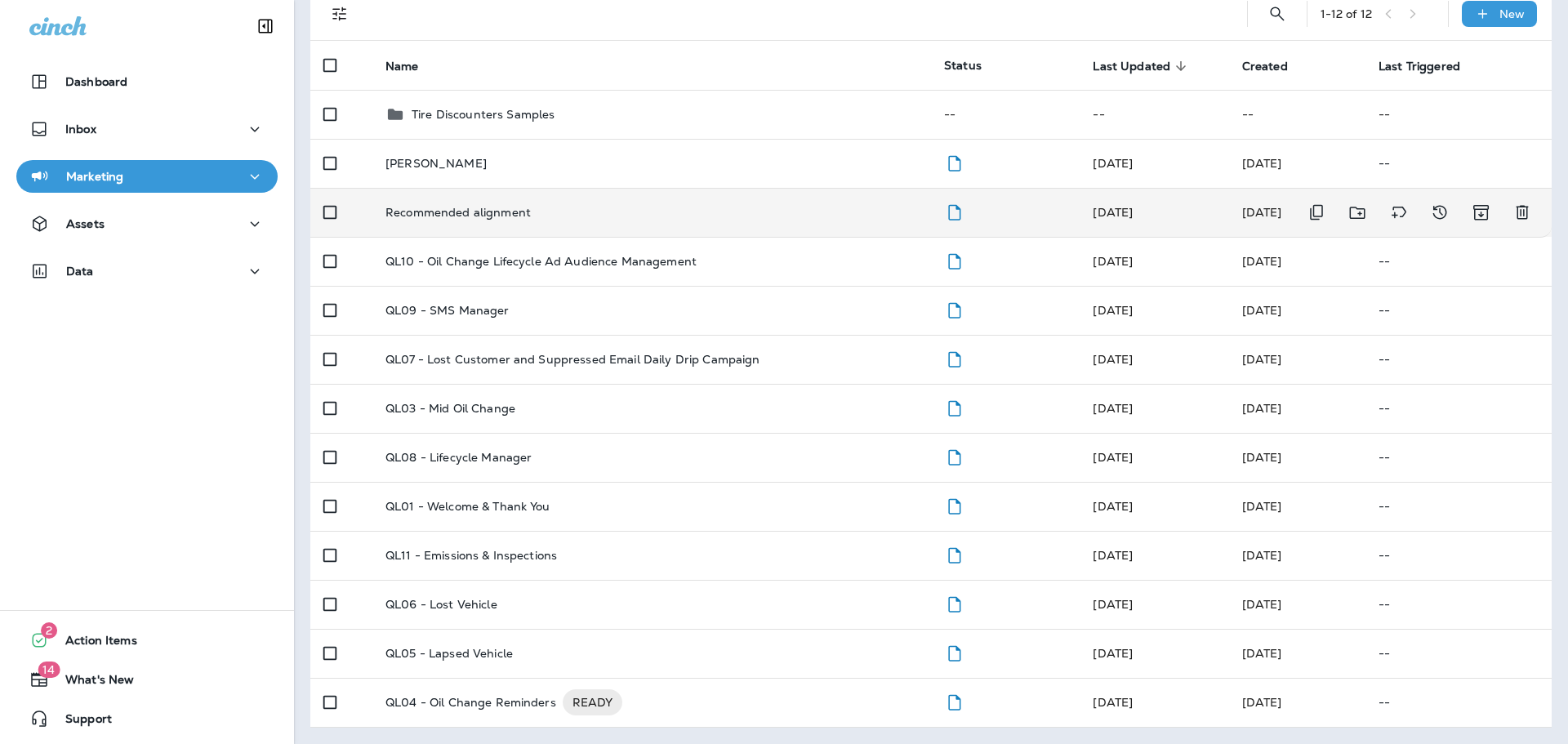
click at [499, 213] on p "Recommended alignment" at bounding box center [458, 212] width 145 height 13
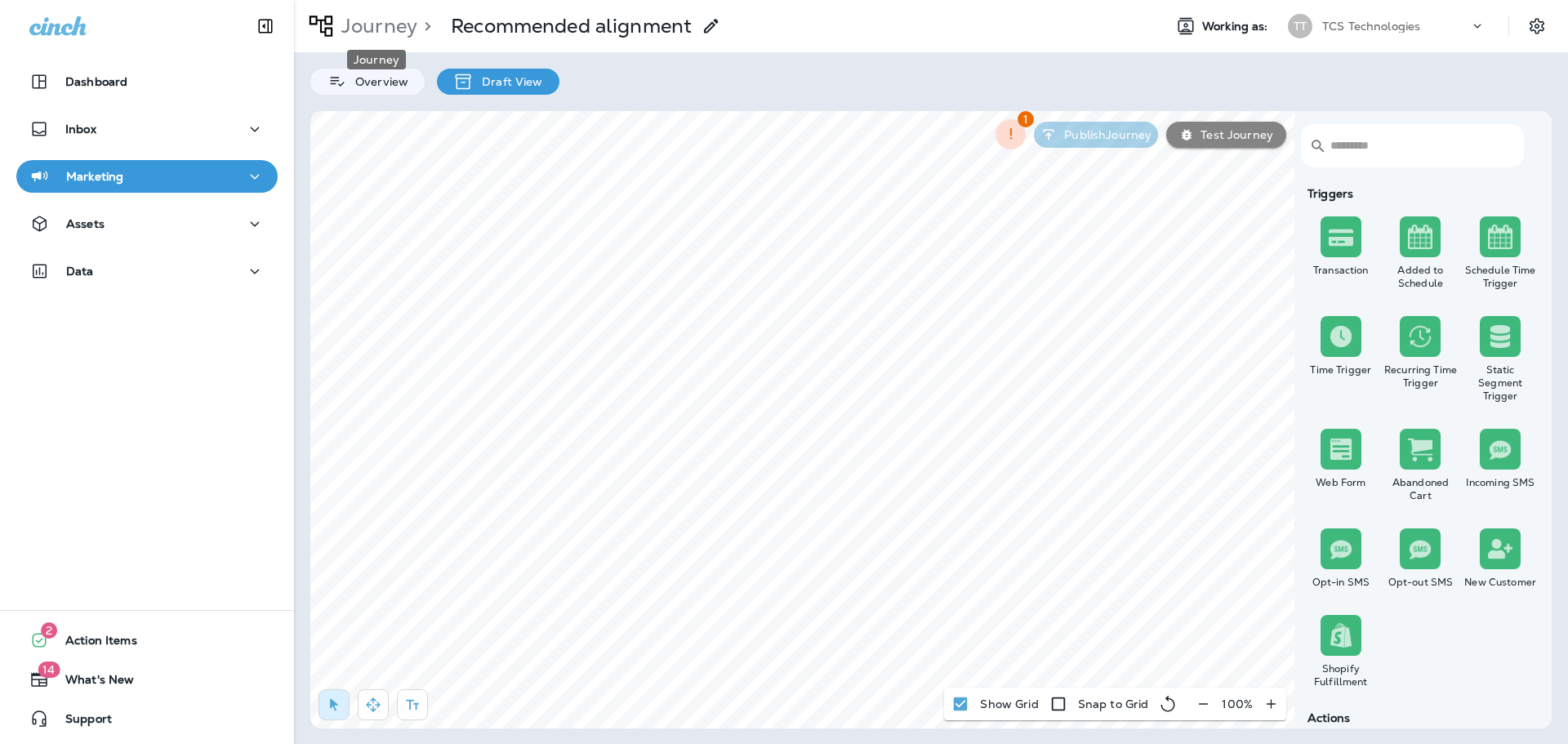
click at [375, 31] on p "Journey" at bounding box center [375, 26] width 82 height 24
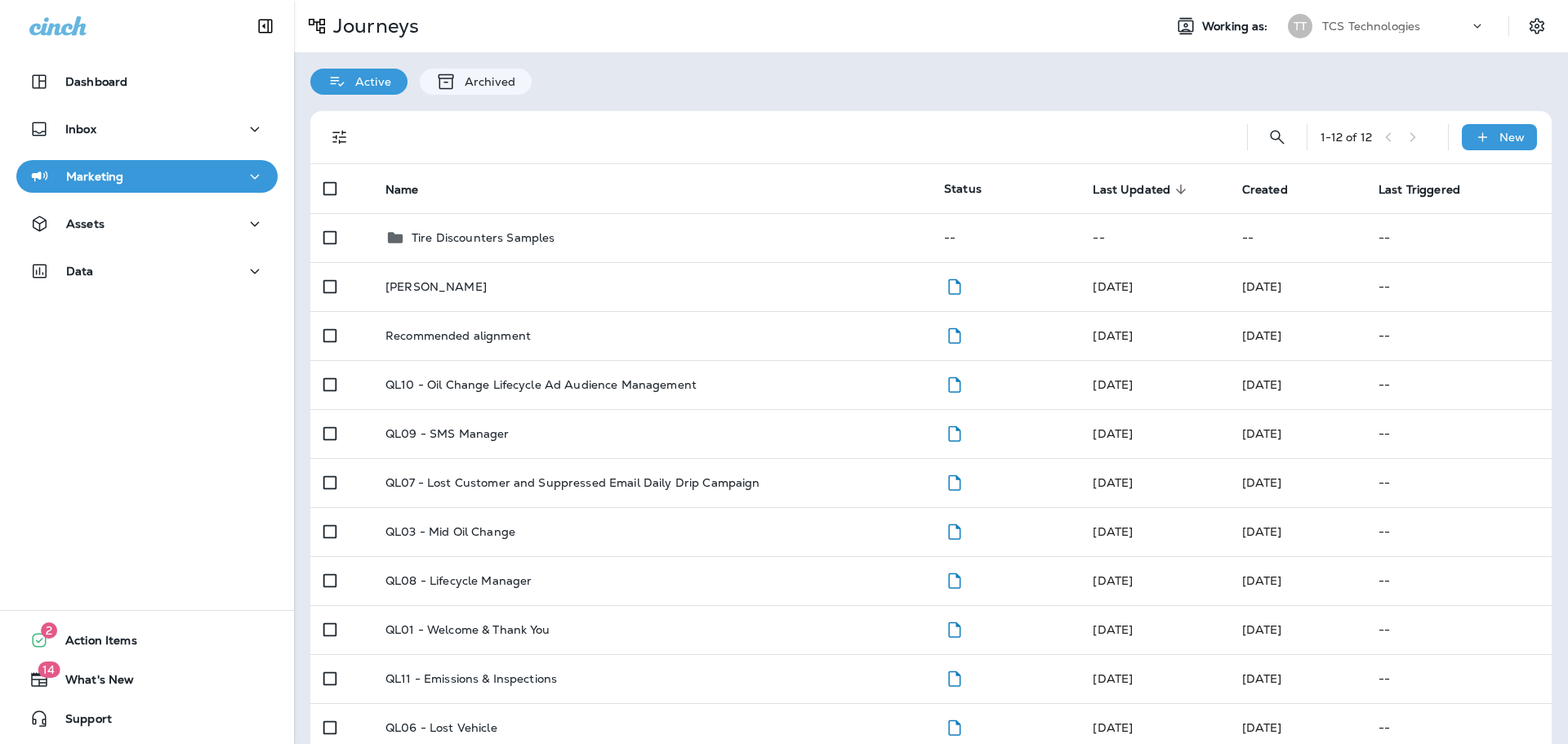
click at [1377, 32] on p "TCS Technologies" at bounding box center [1371, 26] width 98 height 13
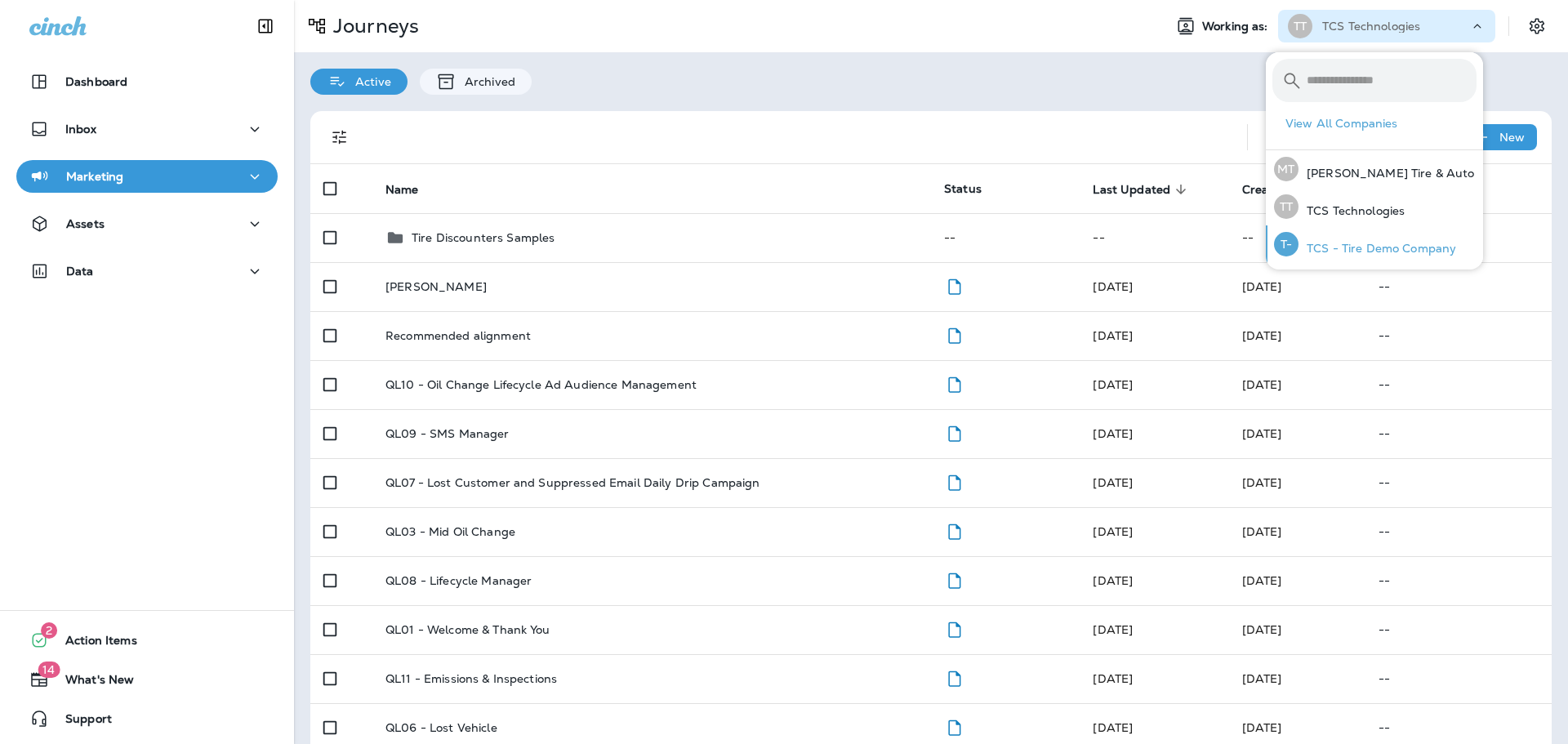
click at [1371, 246] on p "TCS - Tire Demo Company" at bounding box center [1377, 248] width 157 height 13
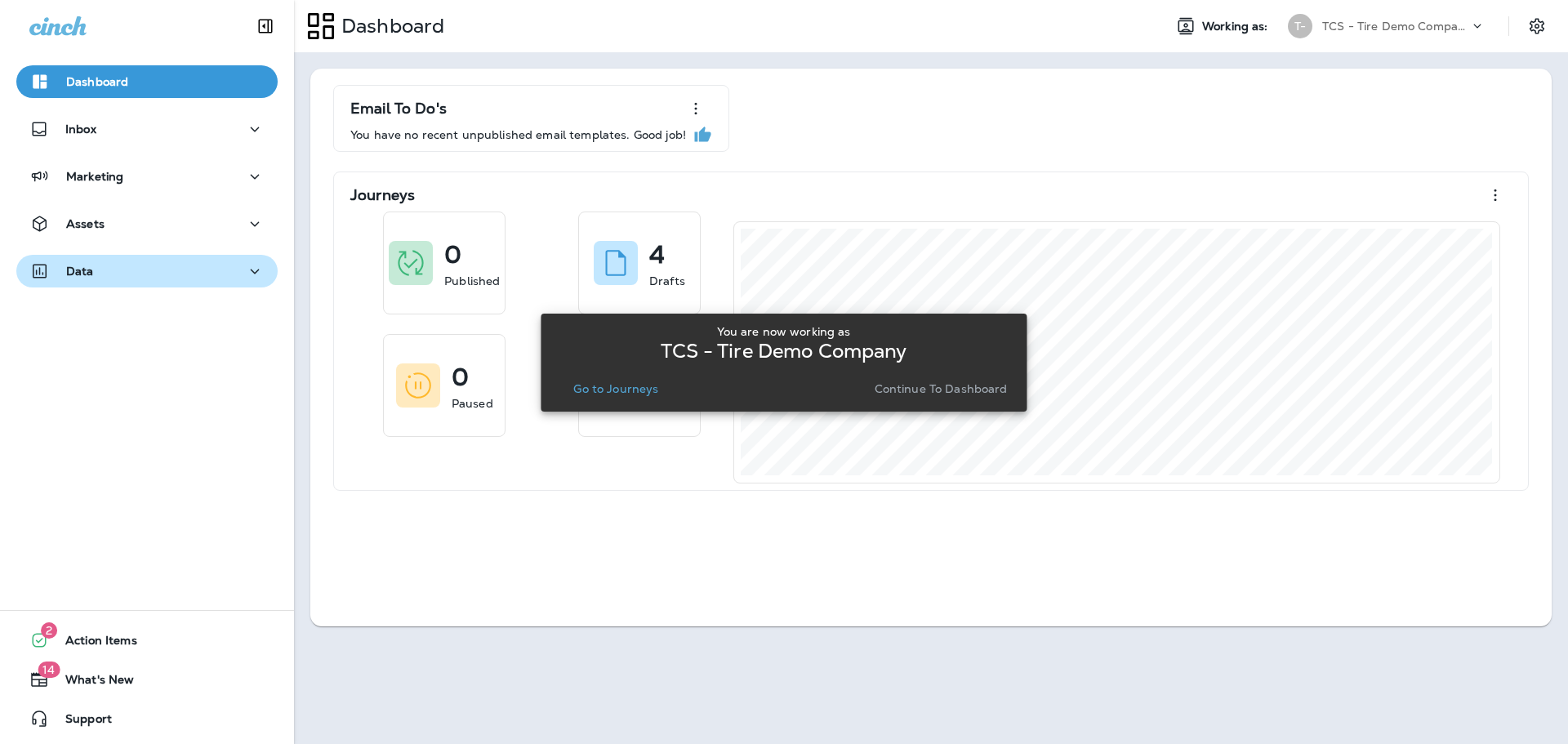
click at [82, 284] on button "Data" at bounding box center [147, 272] width 261 height 33
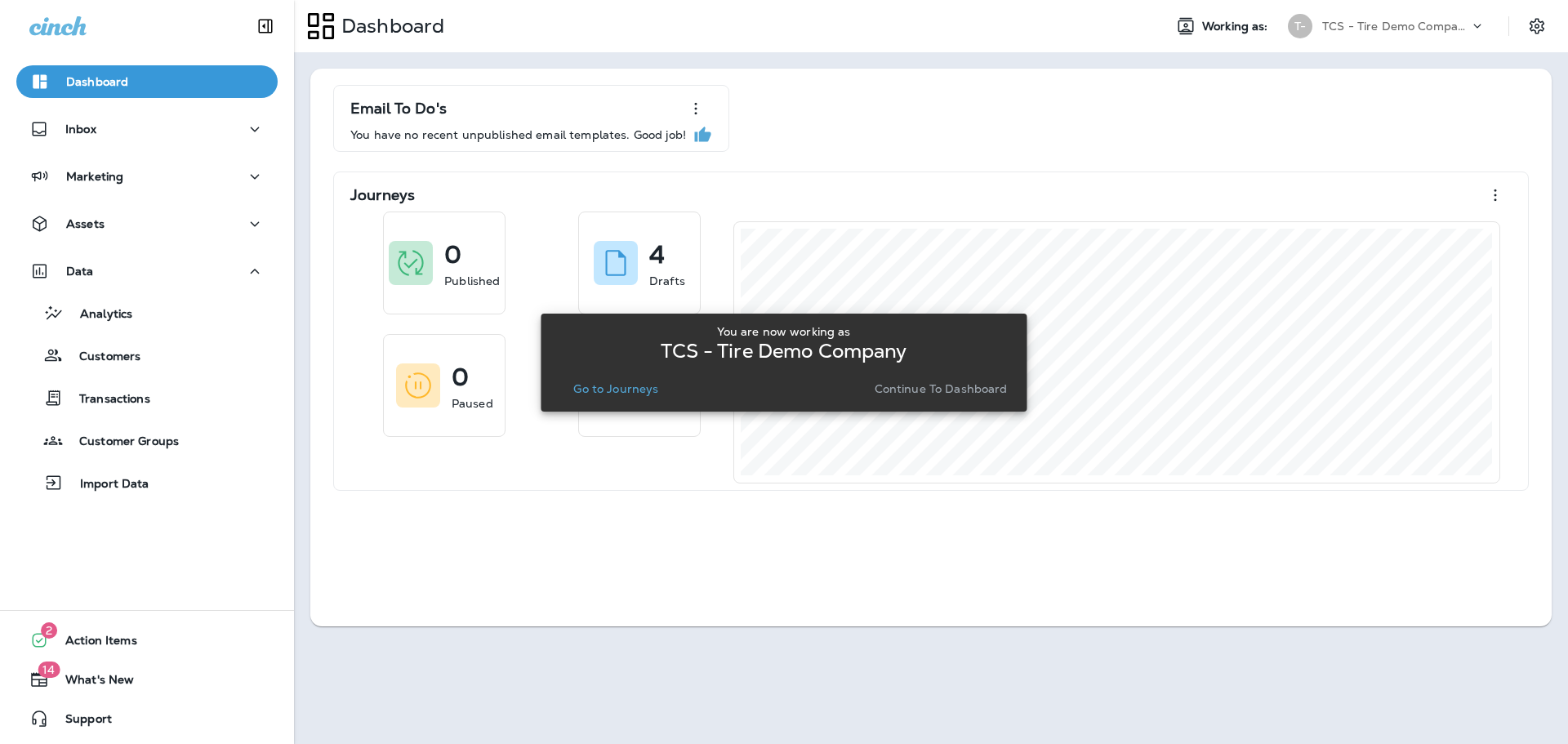
click at [620, 387] on p "Go to Journeys" at bounding box center [616, 388] width 85 height 13
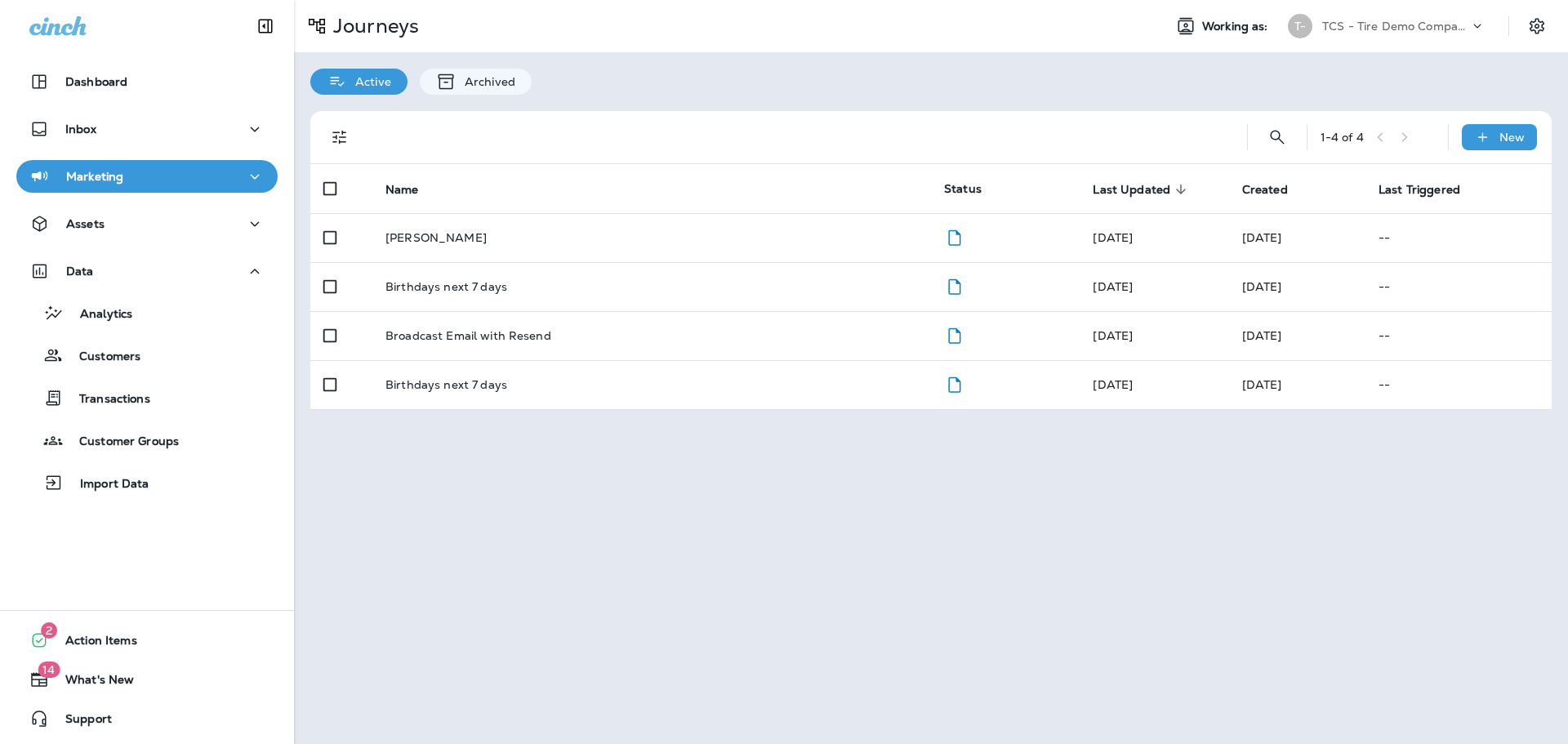
click at [1341, 30] on p "TCS - Tire Demo Company" at bounding box center [1396, 26] width 147 height 13
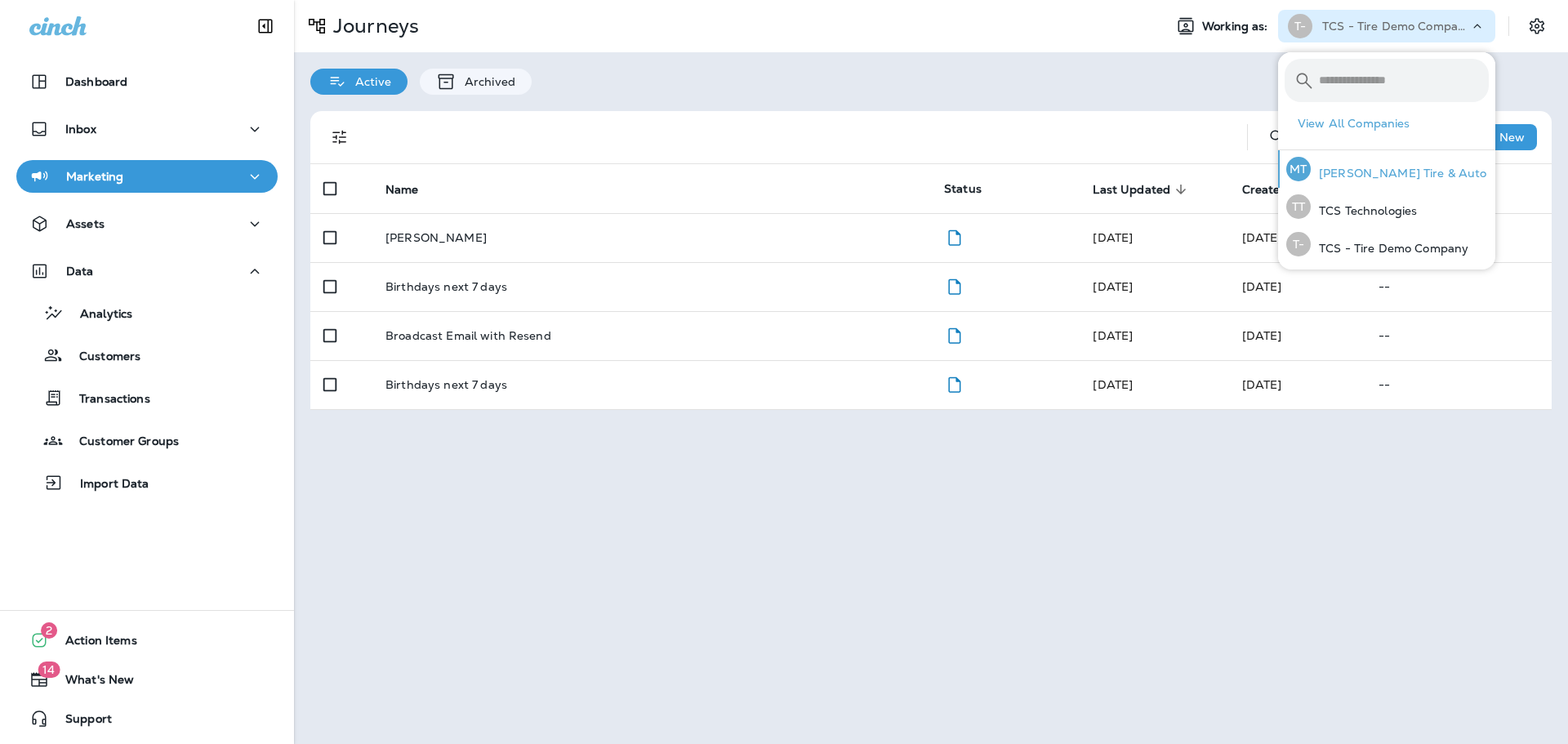
click at [1370, 165] on div "MT Moody's Tire & Auto" at bounding box center [1386, 169] width 214 height 37
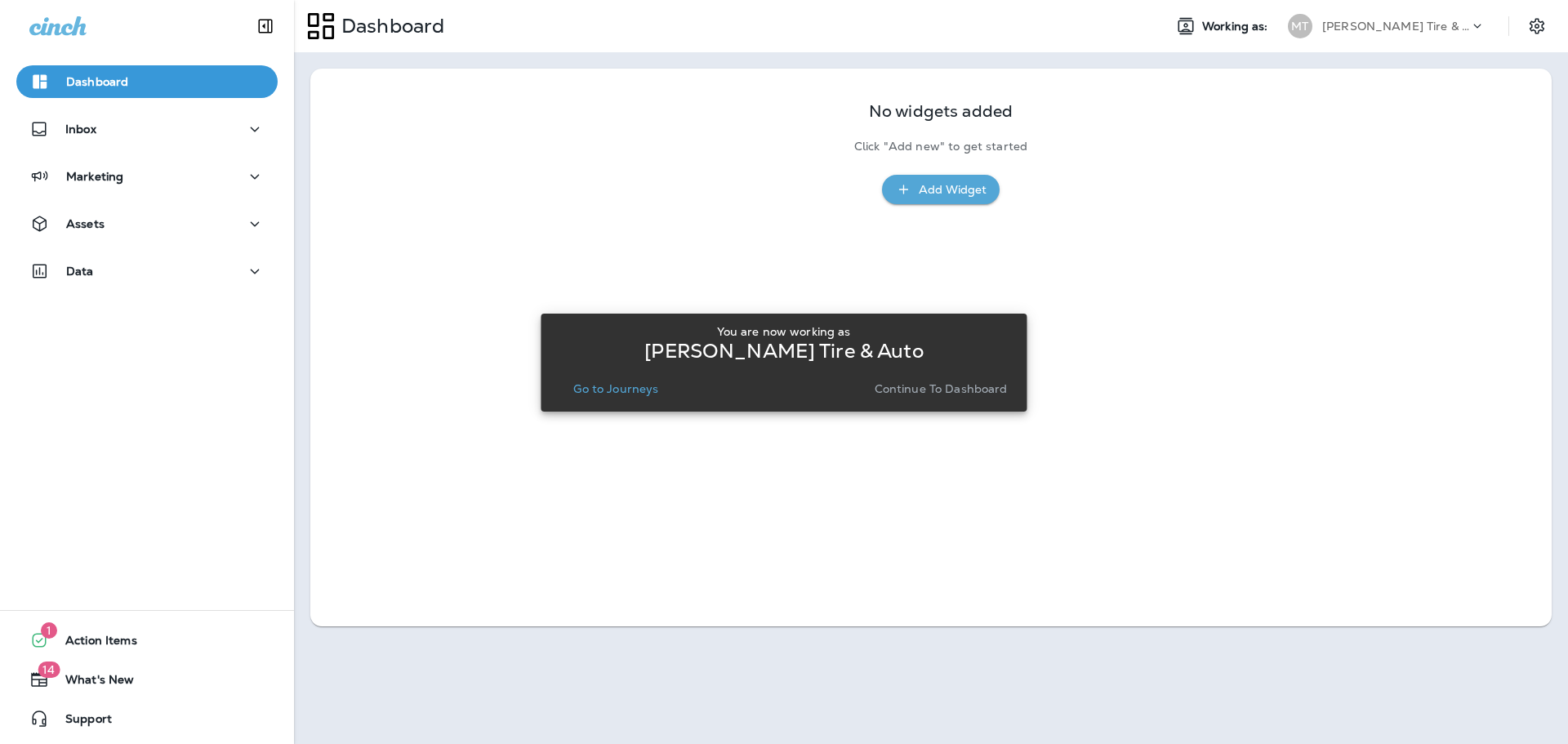
click at [631, 386] on p "Go to Journeys" at bounding box center [616, 388] width 85 height 13
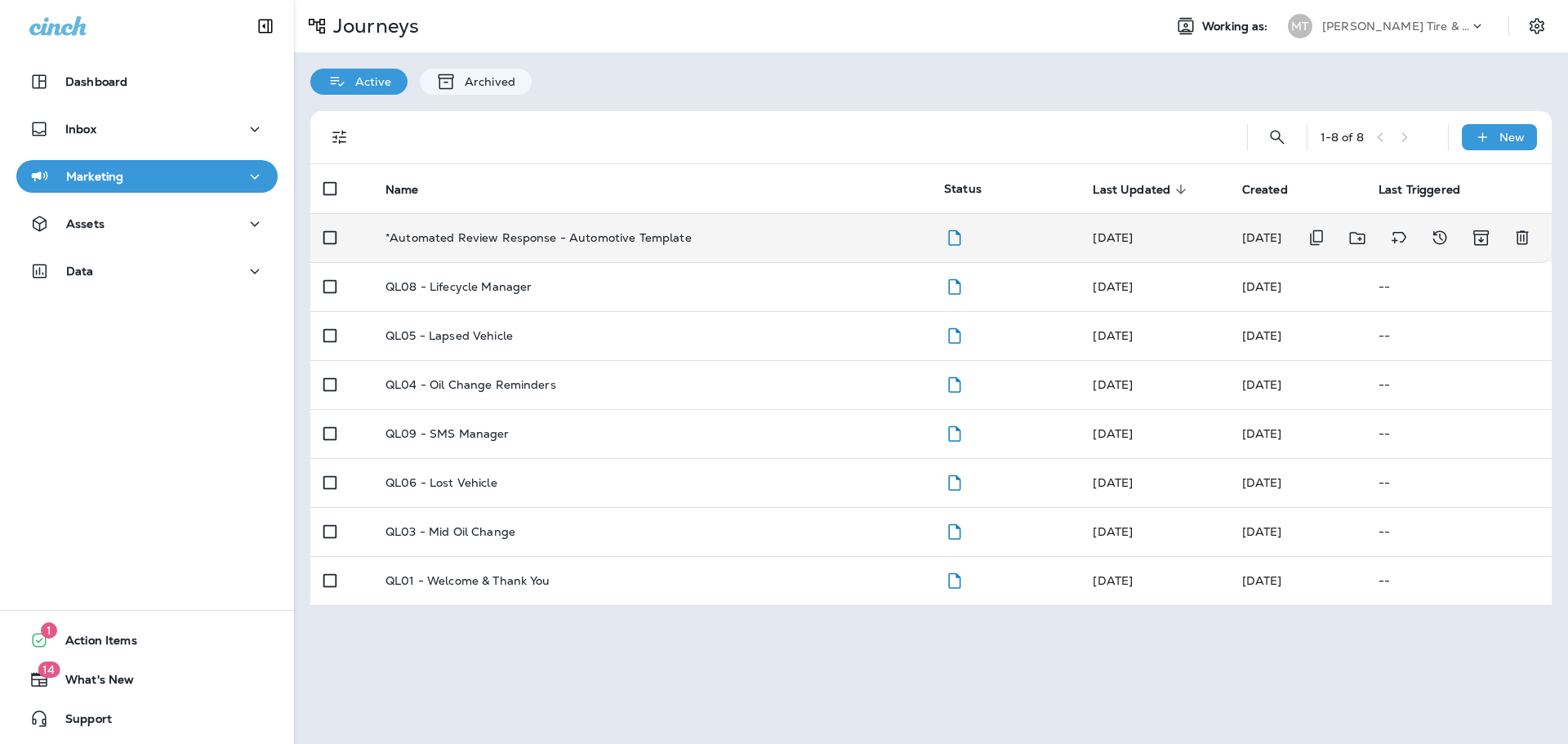
click at [531, 234] on p "*Automated Review Response - Automotive Template" at bounding box center [539, 237] width 306 height 13
